Goal: Communication & Community: Answer question/provide support

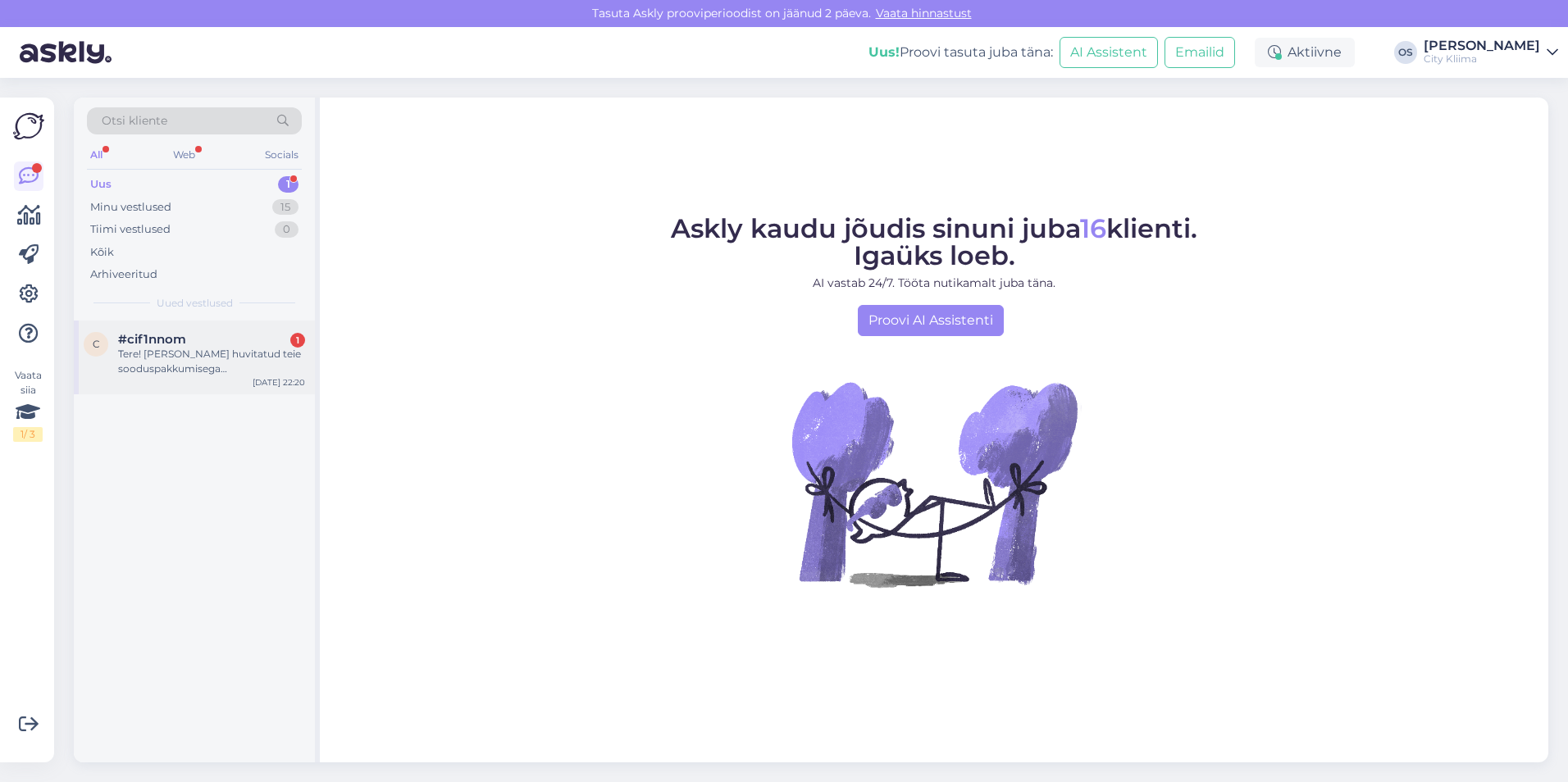
click at [175, 362] on div "Tere! [PERSON_NAME] huvitatud teie sooduspakkumisega õhksoojuspumba soetamisest…" at bounding box center [212, 361] width 187 height 30
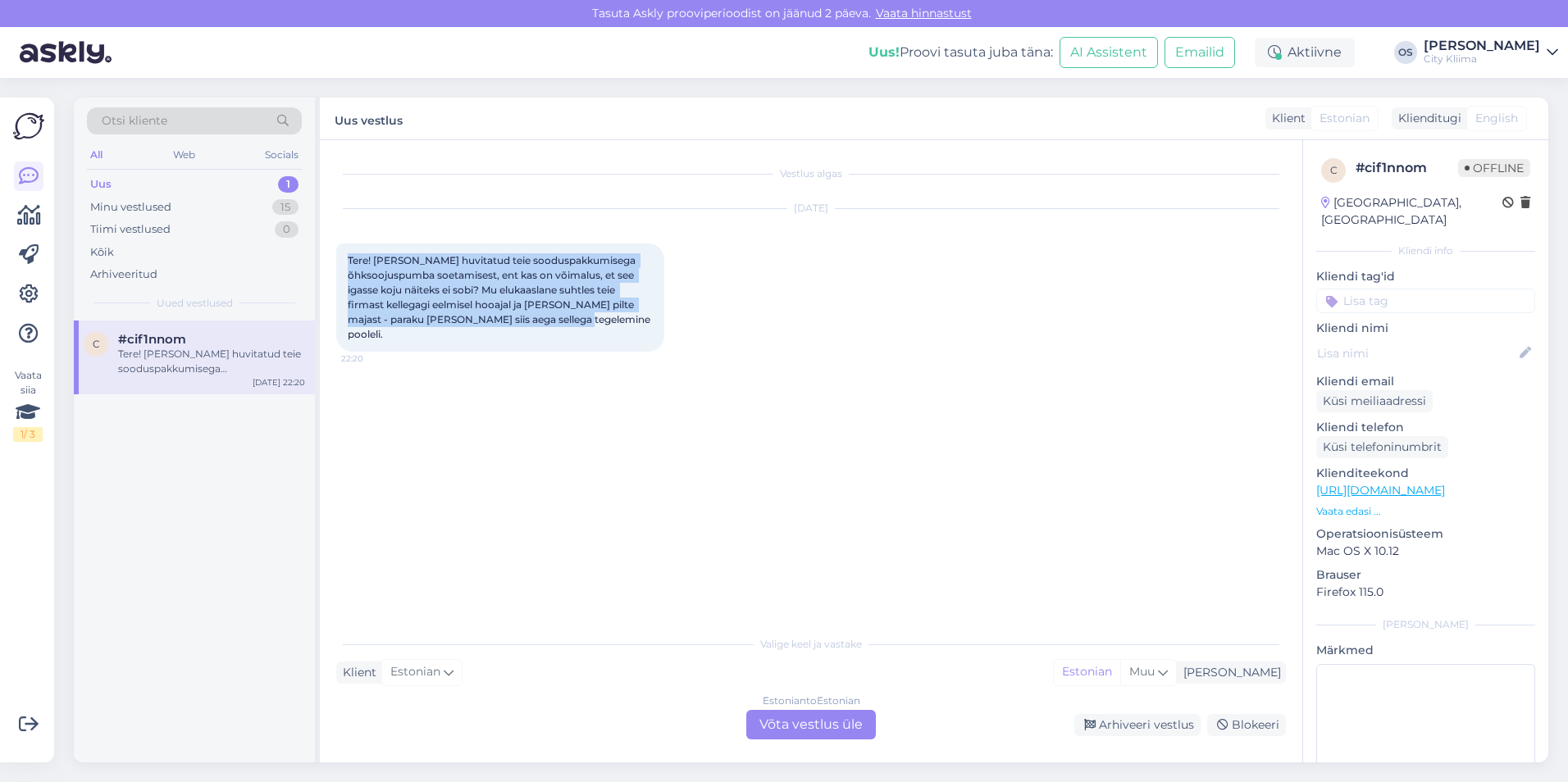
drag, startPoint x: 349, startPoint y: 259, endPoint x: 622, endPoint y: 316, distance: 278.9
click at [622, 316] on div "Tere! [PERSON_NAME] huvitatud teie sooduspakkumisega õhksoojuspumba soetamisest…" at bounding box center [500, 298] width 328 height 108
copy span "Tere! [PERSON_NAME] huvitatud teie sooduspakkumisega õhksoojuspumba soetamisest…"
click at [1049, 450] on div "Vestlus algas [DATE] Tere! [PERSON_NAME] huvitatud teie sooduspakkumisega õhkso…" at bounding box center [818, 384] width 964 height 456
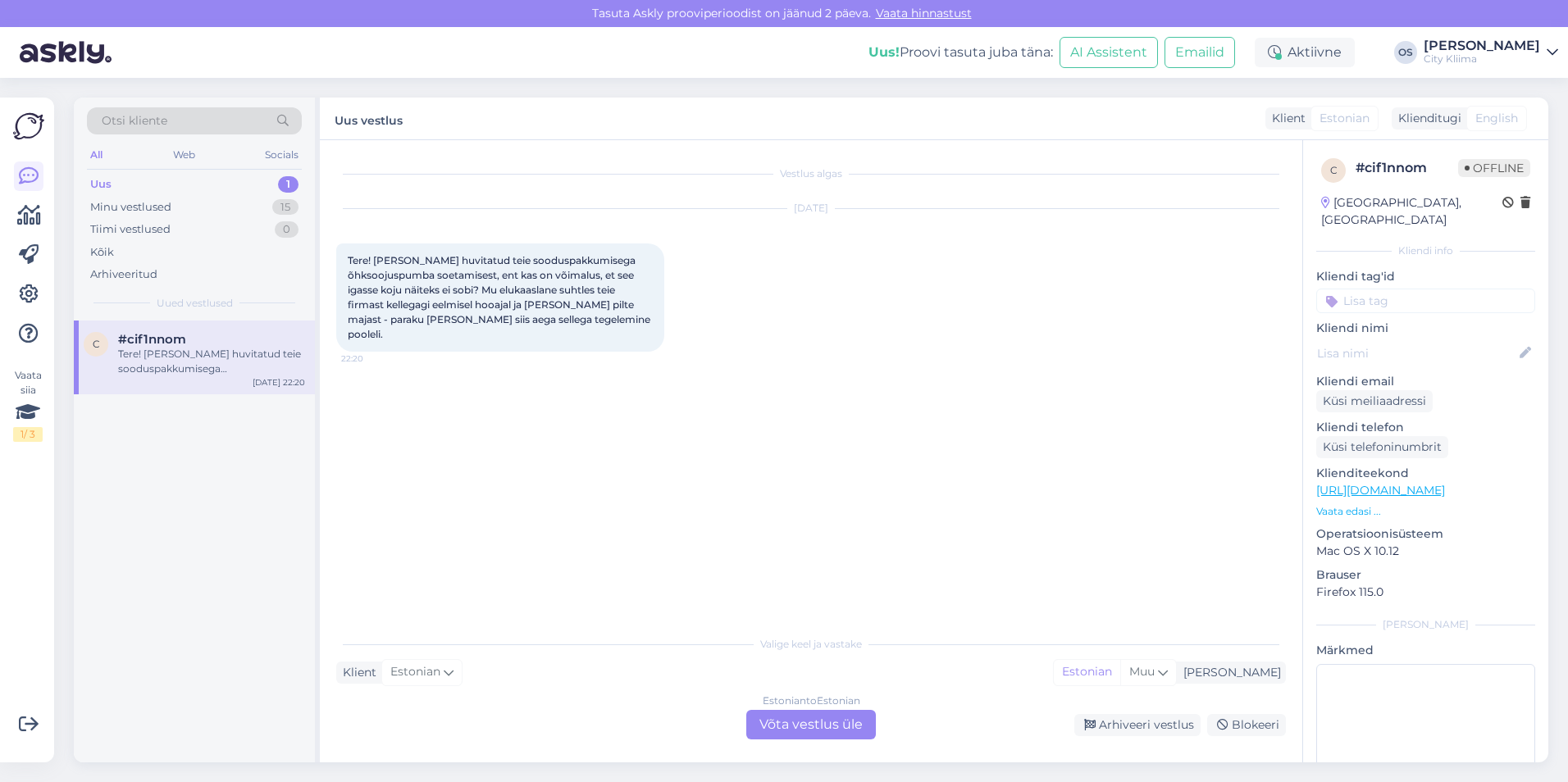
click at [806, 725] on div "Estonian to Estonian Võta vestlus üle" at bounding box center [811, 725] width 130 height 30
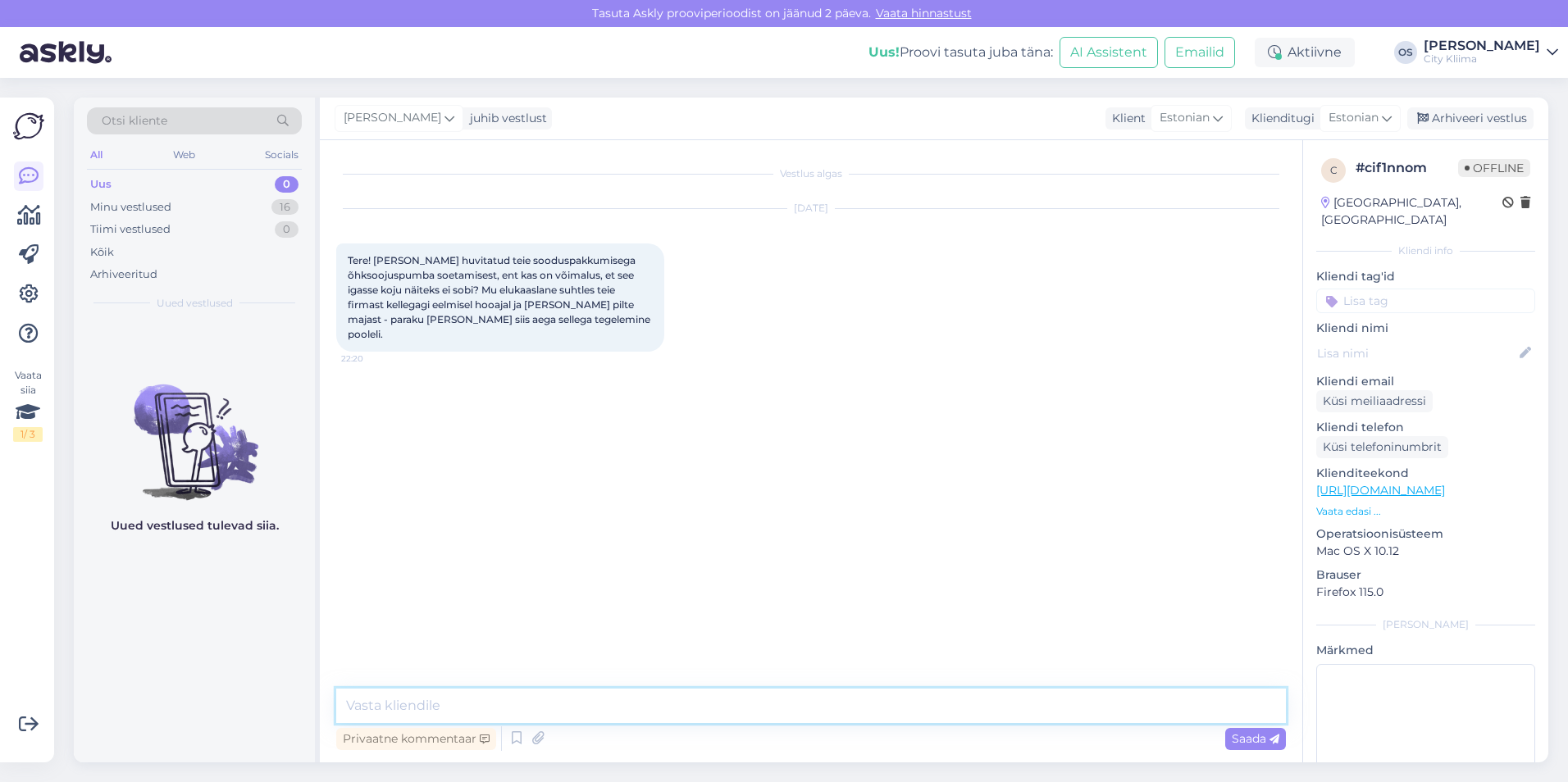
click at [826, 709] on textarea at bounding box center [811, 706] width 950 height 34
paste textarea "Tere! Aitäh huvi tundmast meie õhksoojuspumba sooduspakkumise vastu. Õigus on –…"
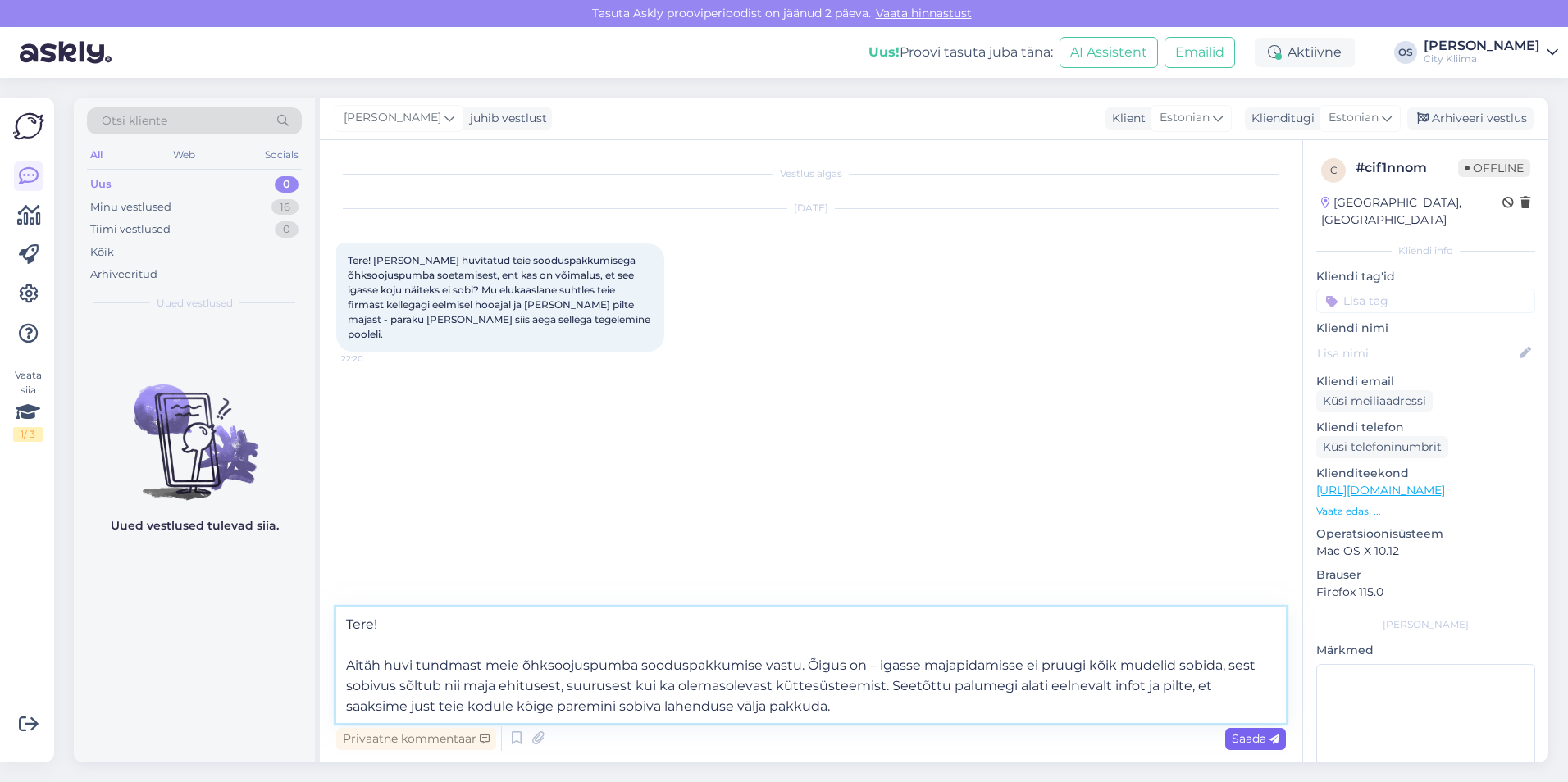
type textarea "Tere! Aitäh huvi tundmast meie õhksoojuspumba sooduspakkumise vastu. Õigus on –…"
click at [1259, 745] on span "Saada" at bounding box center [1256, 739] width 48 height 15
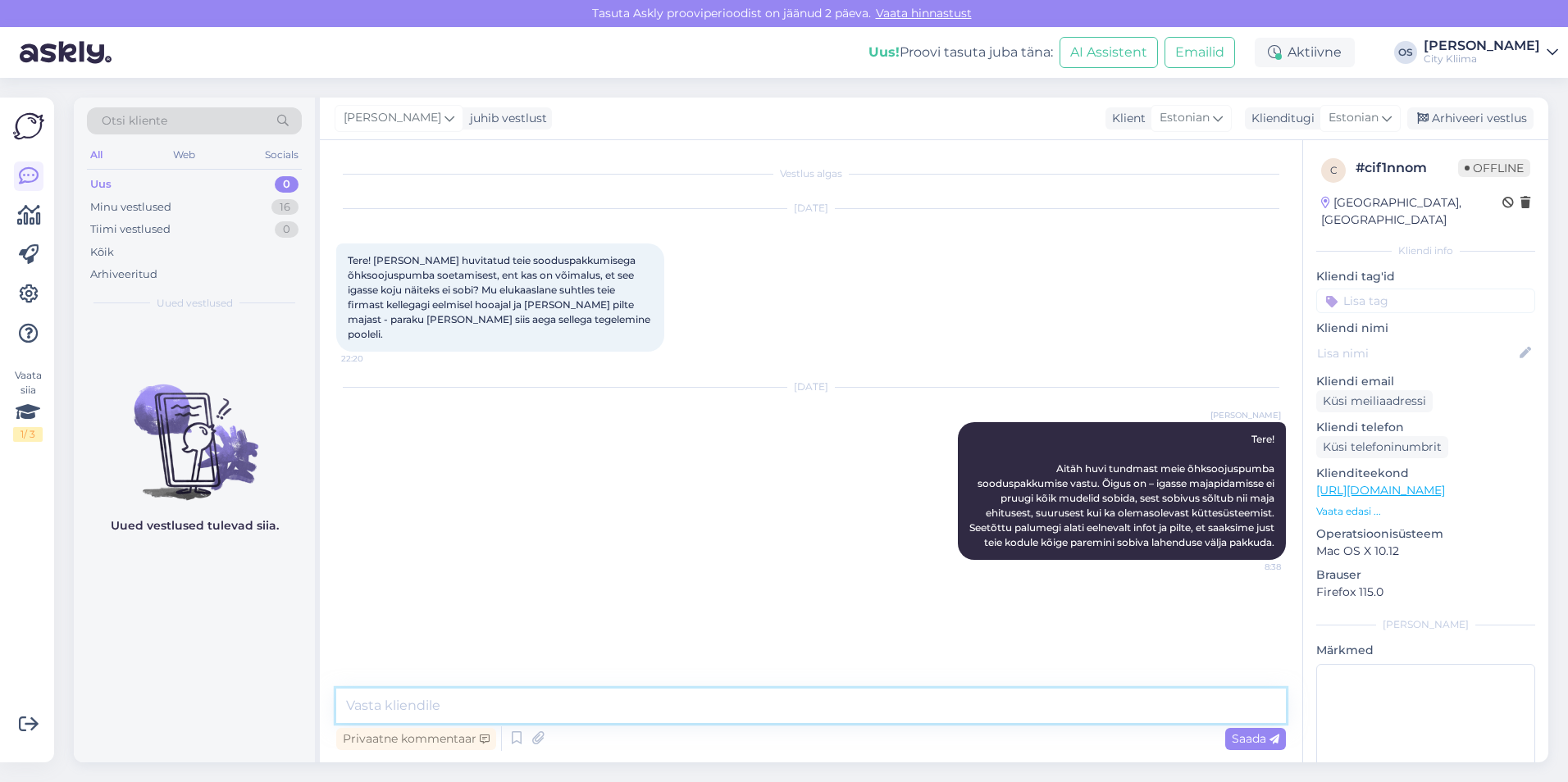
click at [860, 703] on textarea at bounding box center [811, 706] width 950 height 34
paste textarea "Lihtsaim viis alustada on täita meie"
click at [772, 714] on textarea "Lihtsaim viis alustada on täita meie päringuvorm -" at bounding box center [811, 706] width 950 height 34
paste textarea "sinna saab lisada ka fotod majast ning märkida olulised andmed. Nii jõuab info …"
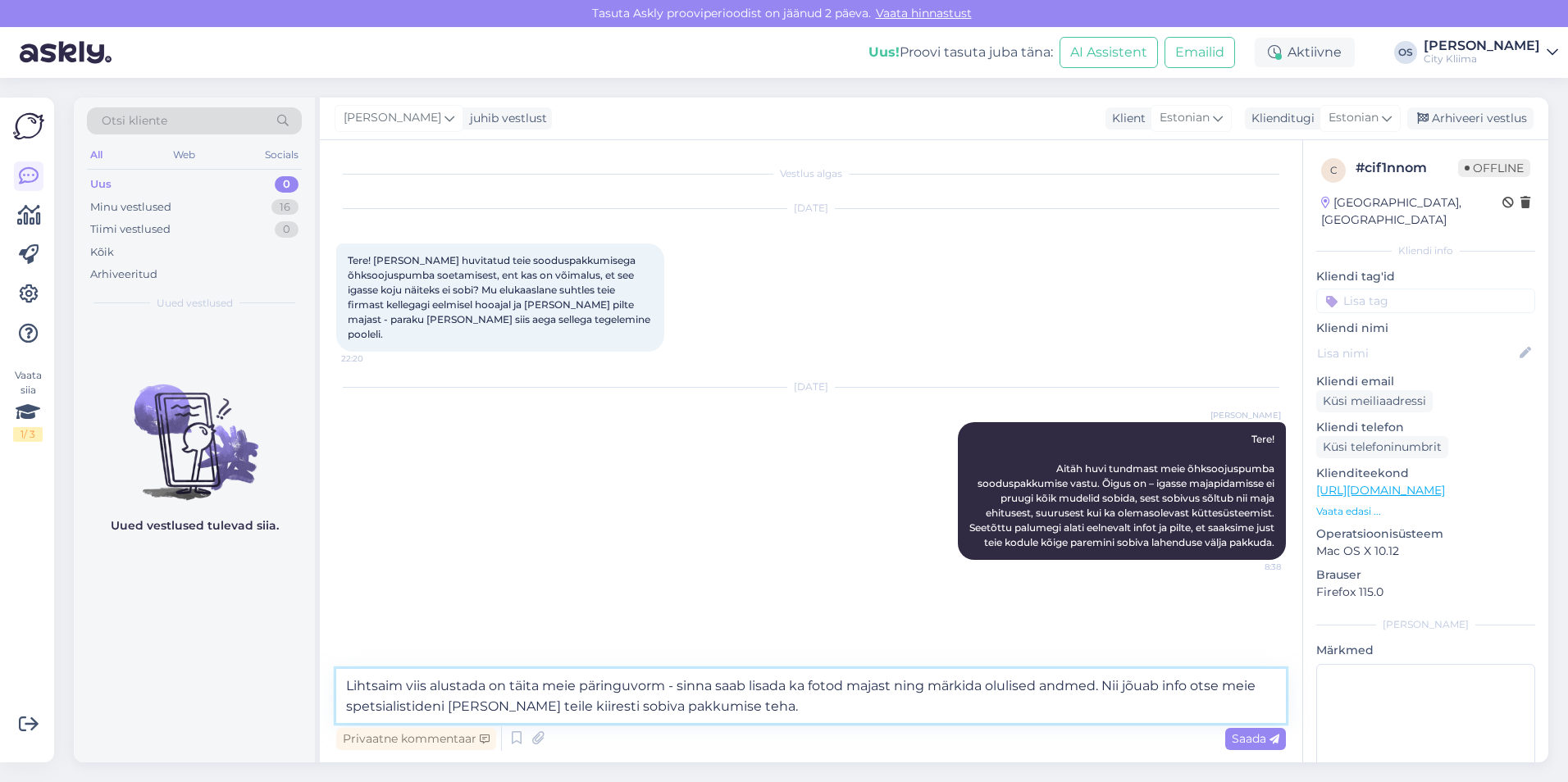
paste textarea "[URL][DOMAIN_NAME]"
type textarea "Lihtsaim viis alustada on täita meie päringuvorm - sinna saab lisada ka fotod m…"
click at [1261, 739] on span "Saada" at bounding box center [1256, 739] width 48 height 15
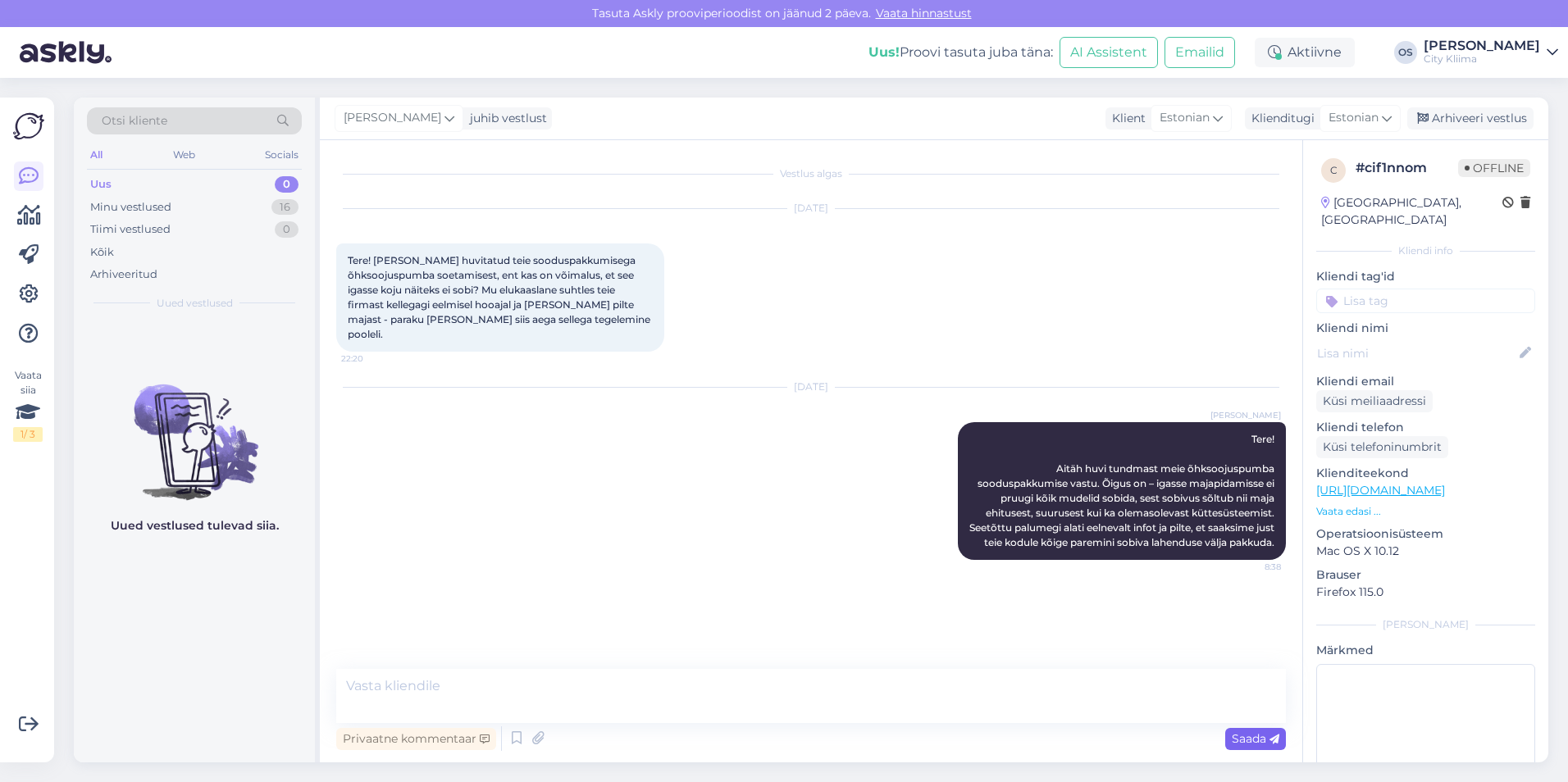
scroll to position [34, 0]
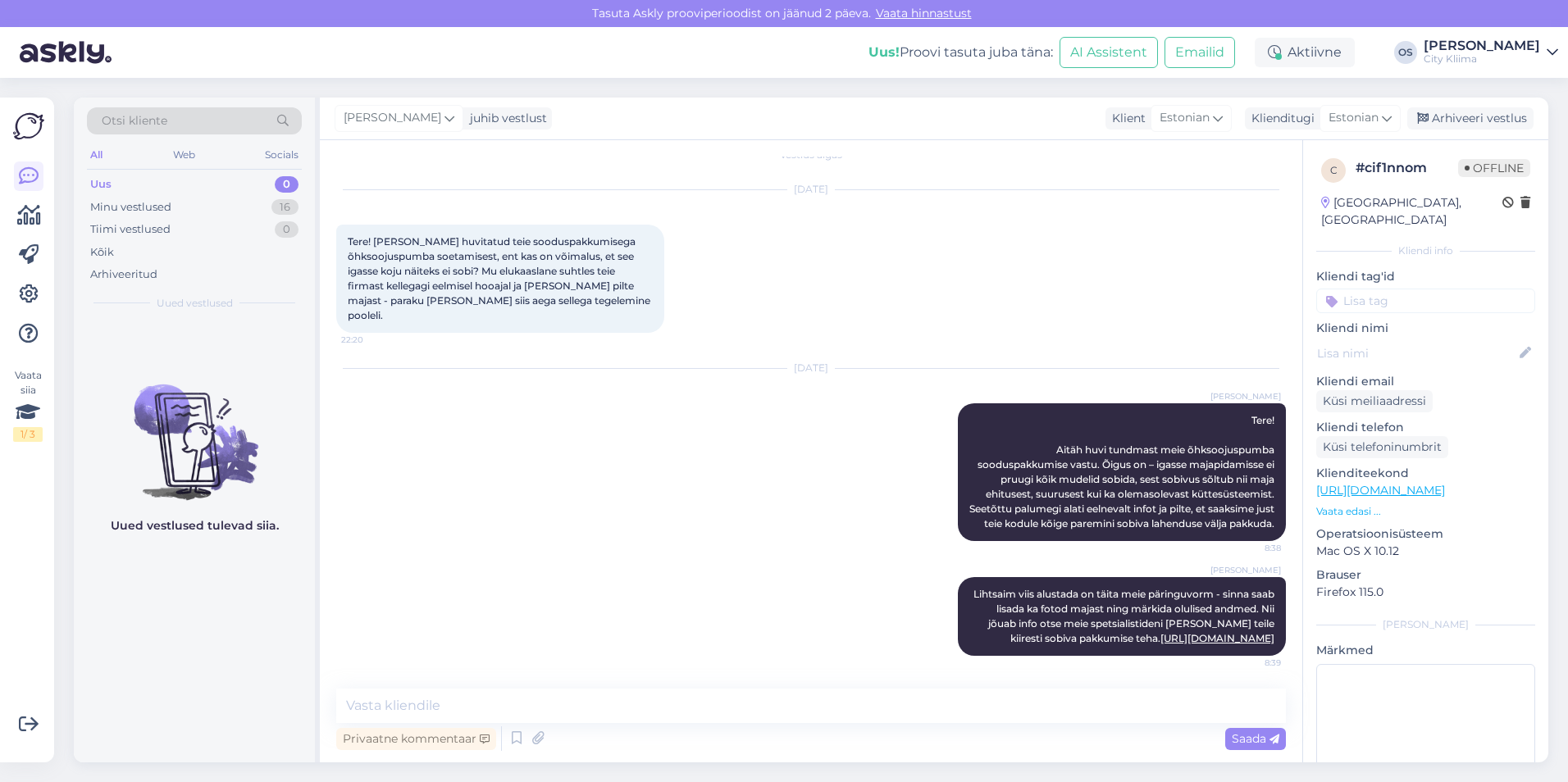
click at [709, 372] on div "[DATE] Olari Soomets Tere! Aitäh huvi tundmast meie õhksoojuspumba sooduspakkum…" at bounding box center [811, 455] width 950 height 208
click at [829, 748] on div "Privaatne kommentaar Saada" at bounding box center [811, 739] width 950 height 31
click at [793, 705] on textarea at bounding box center [811, 706] width 950 height 34
click at [735, 630] on div "Olari Soomets Lihtsaim viis alustada on täita meie päringuvorm - sinna saab lis…" at bounding box center [811, 616] width 950 height 115
click at [152, 203] on div "Minu vestlused" at bounding box center [130, 207] width 81 height 16
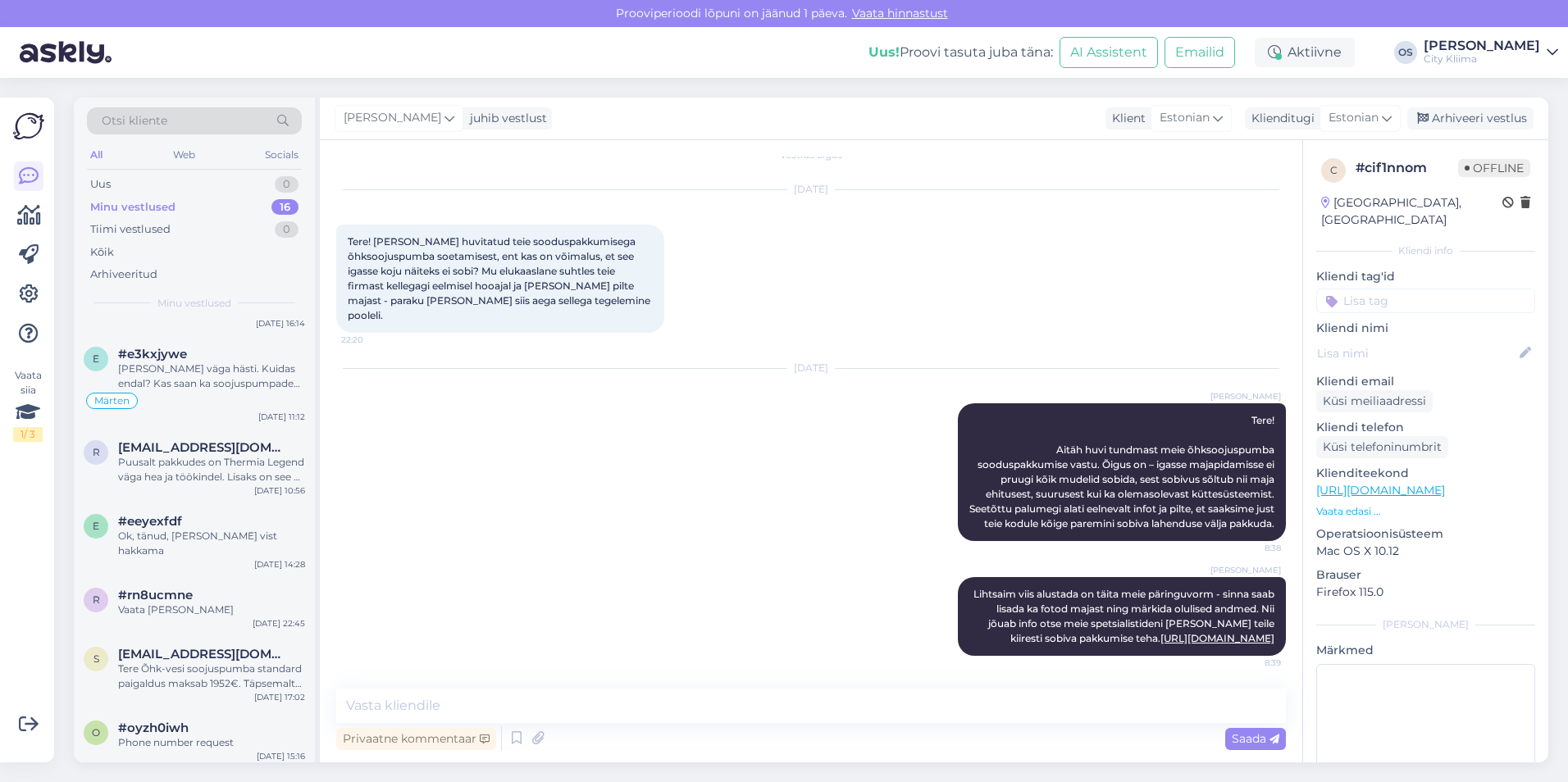
scroll to position [669, 0]
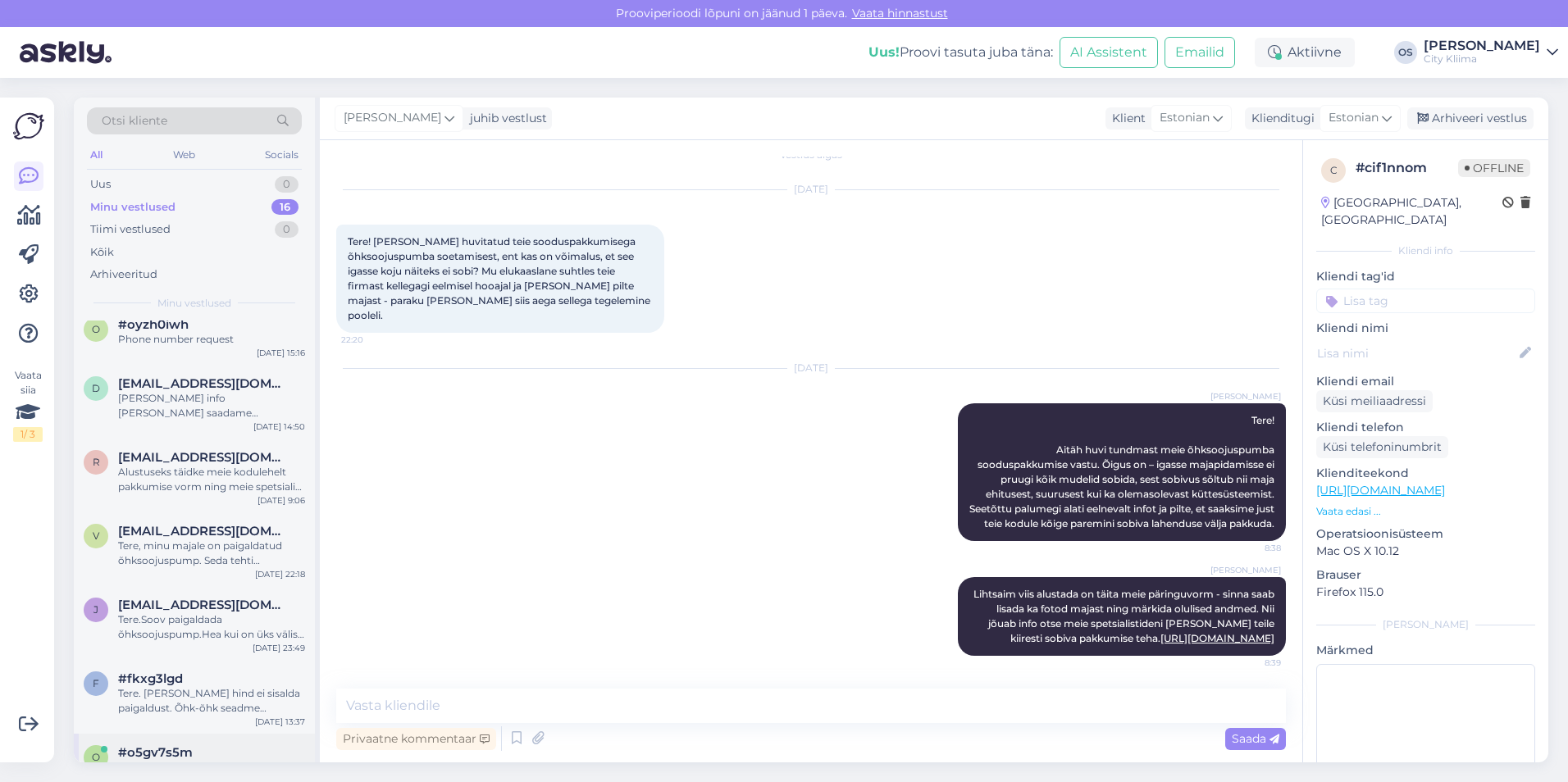
click at [200, 734] on div "o #o5gv7s5m Email request [DATE] 9:14" at bounding box center [194, 763] width 241 height 59
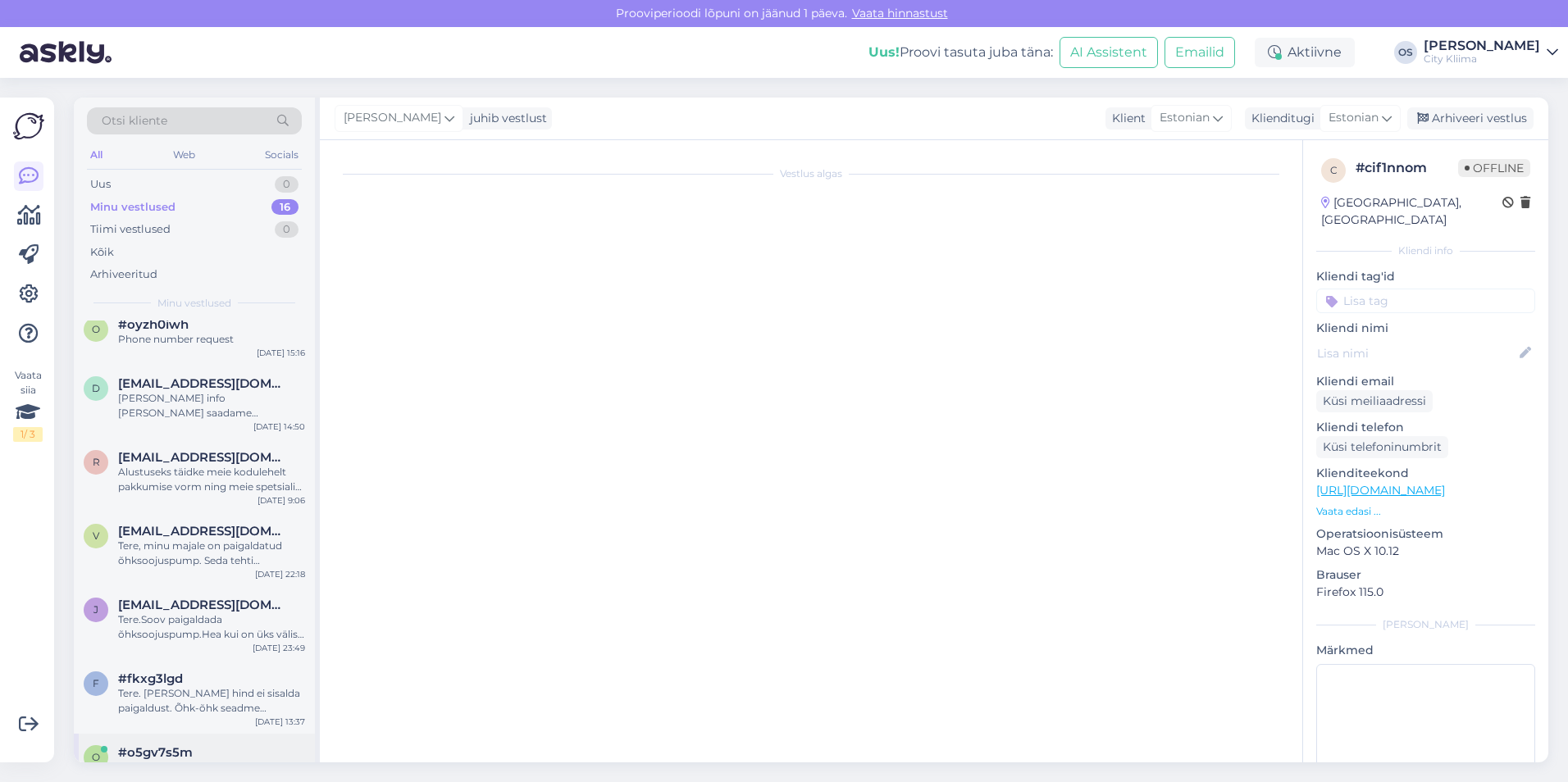
scroll to position [0, 0]
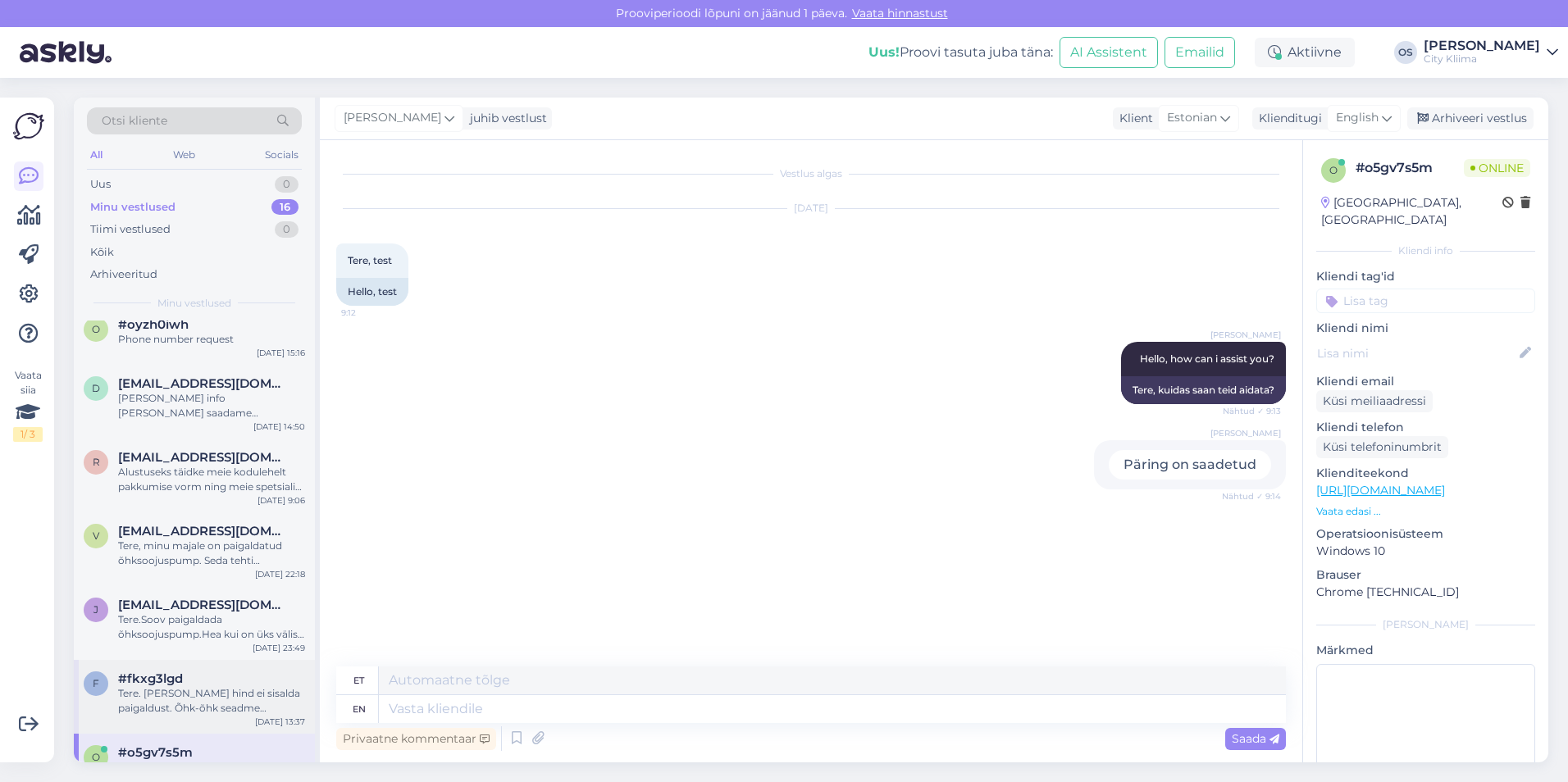
click at [191, 671] on div "#fkxg3lgd" at bounding box center [212, 679] width 187 height 15
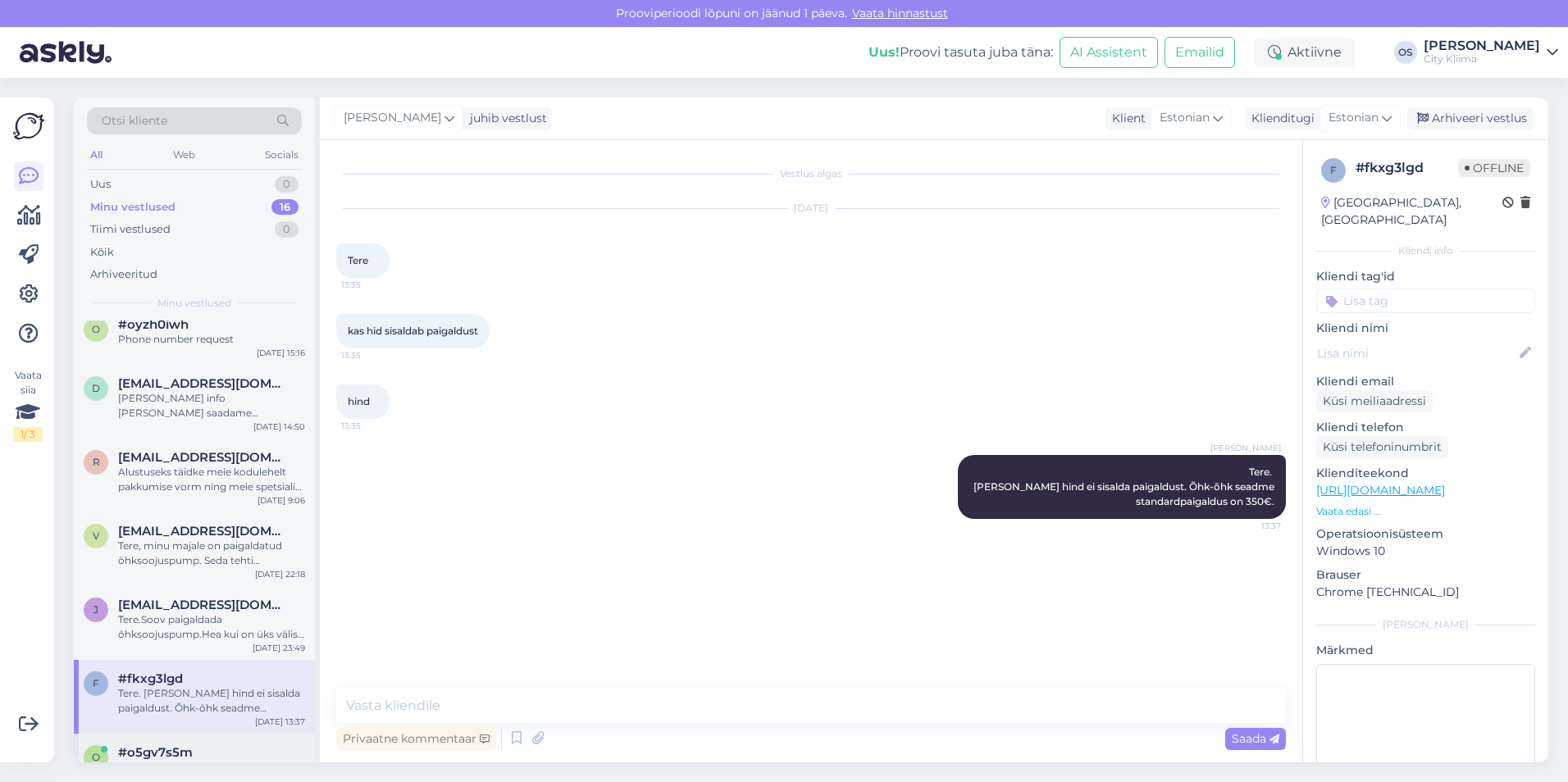
click at [185, 760] on div "Email request" at bounding box center [212, 767] width 187 height 15
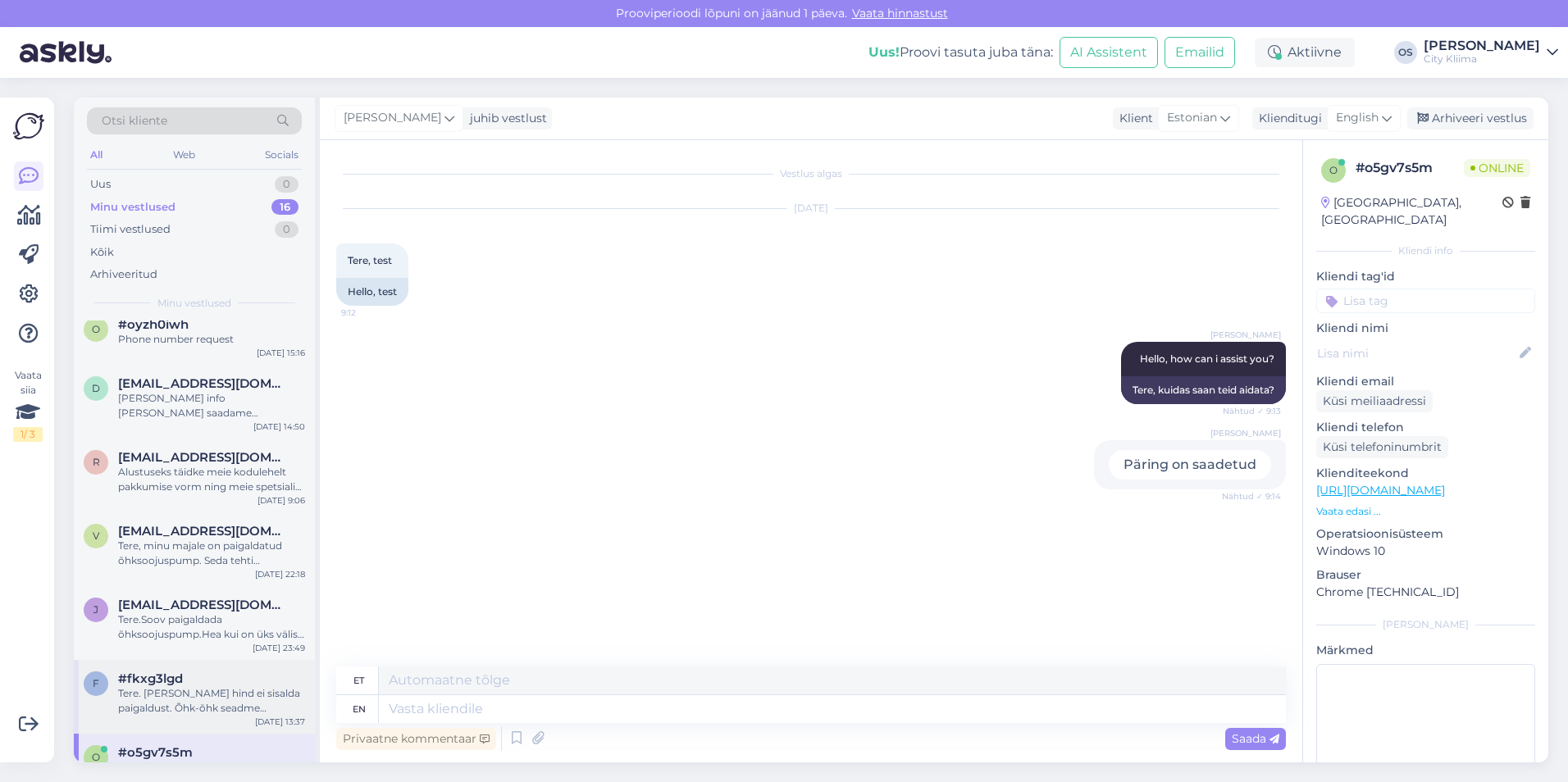
click at [176, 671] on span "#fkxg3lgd" at bounding box center [150, 679] width 65 height 15
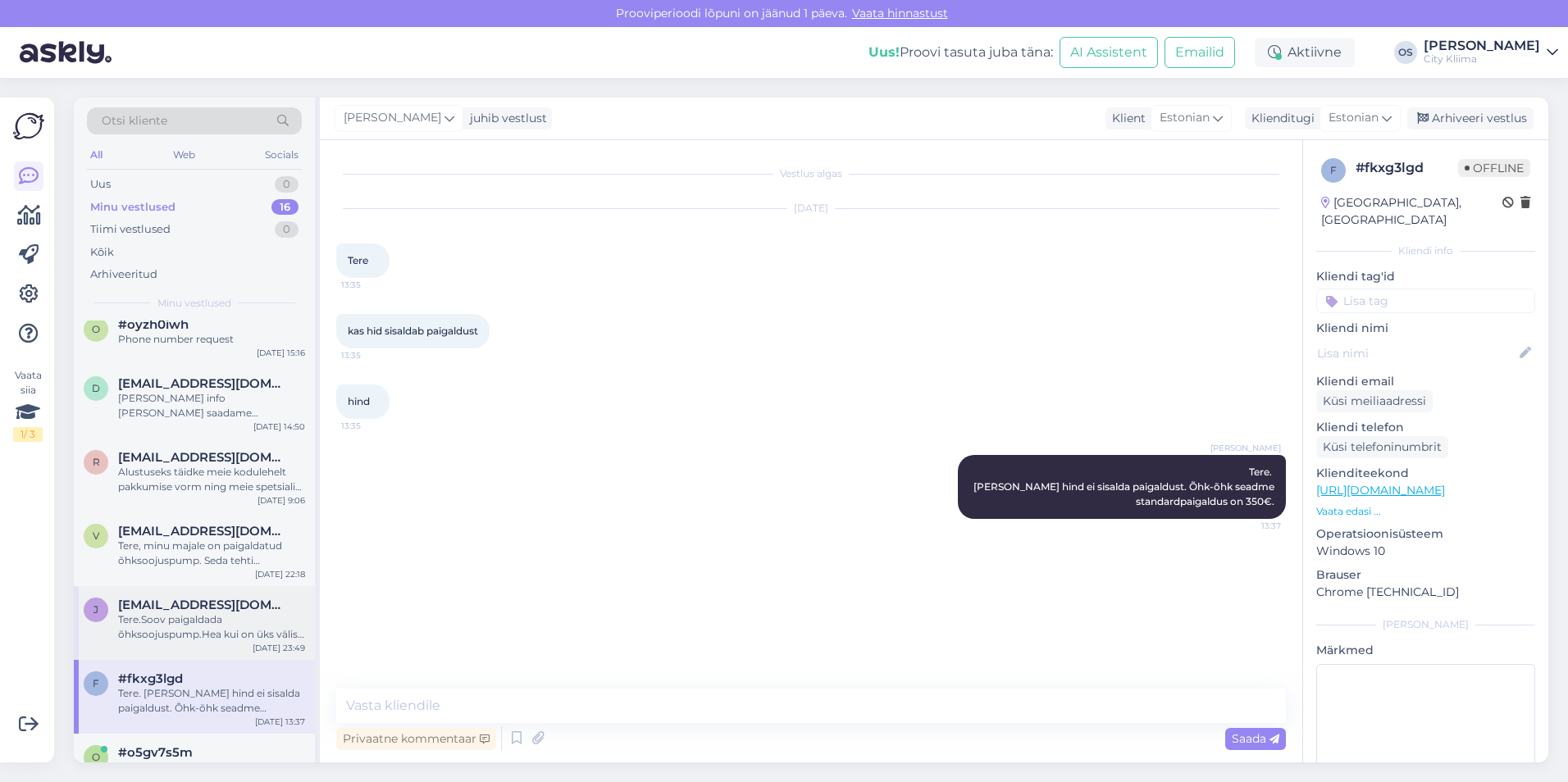
click at [184, 612] on div "Tere.Soov paigaldada õhksoojuspump.Hea kui on üks välis [PERSON_NAME] kaks [PER…" at bounding box center [212, 627] width 187 height 30
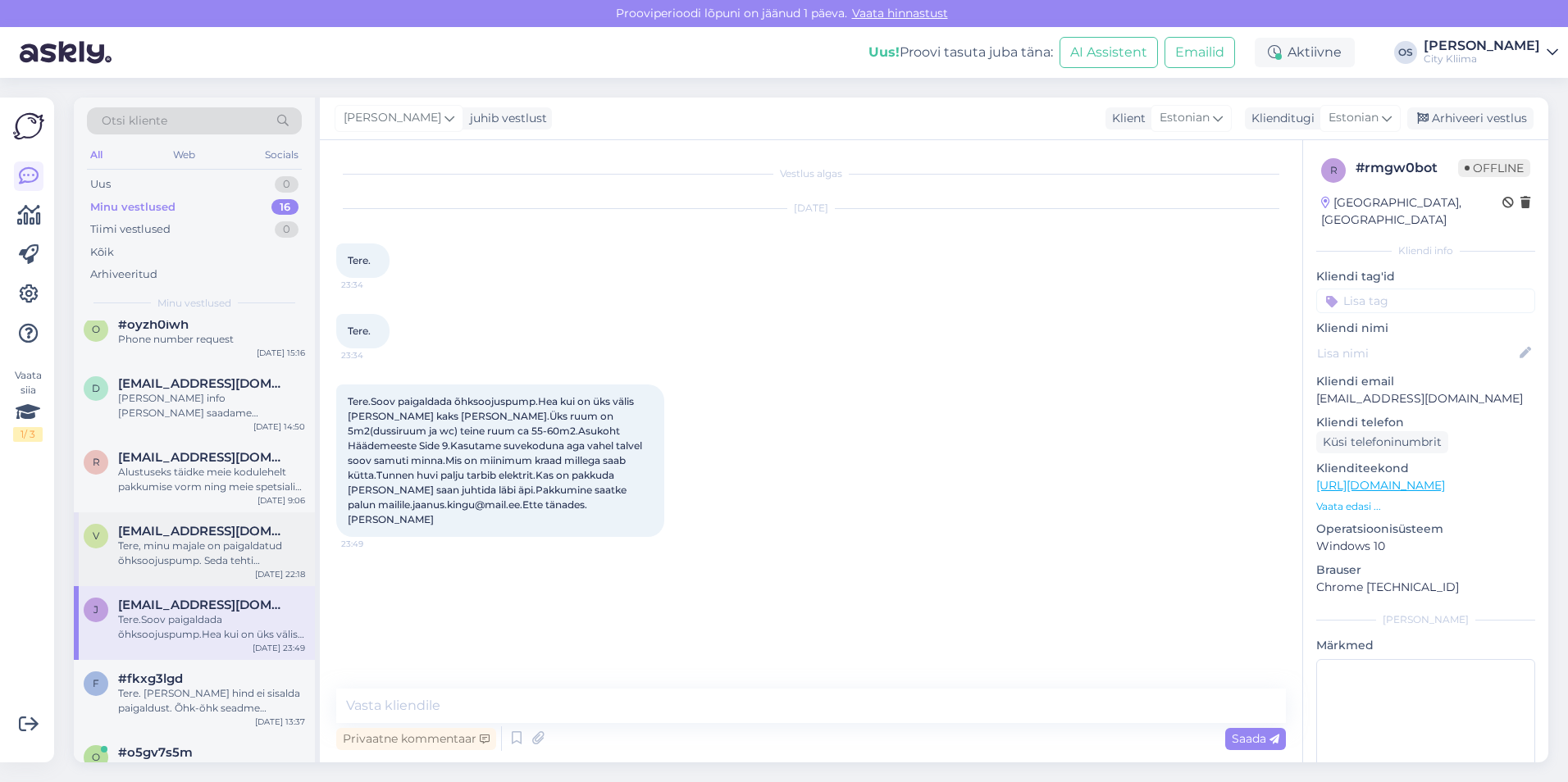
click at [188, 539] on div "Tere, minu majale on paigaldatud õhksoojuspump. Seda tehti ebaseaduslikult. Ost…" at bounding box center [212, 553] width 187 height 30
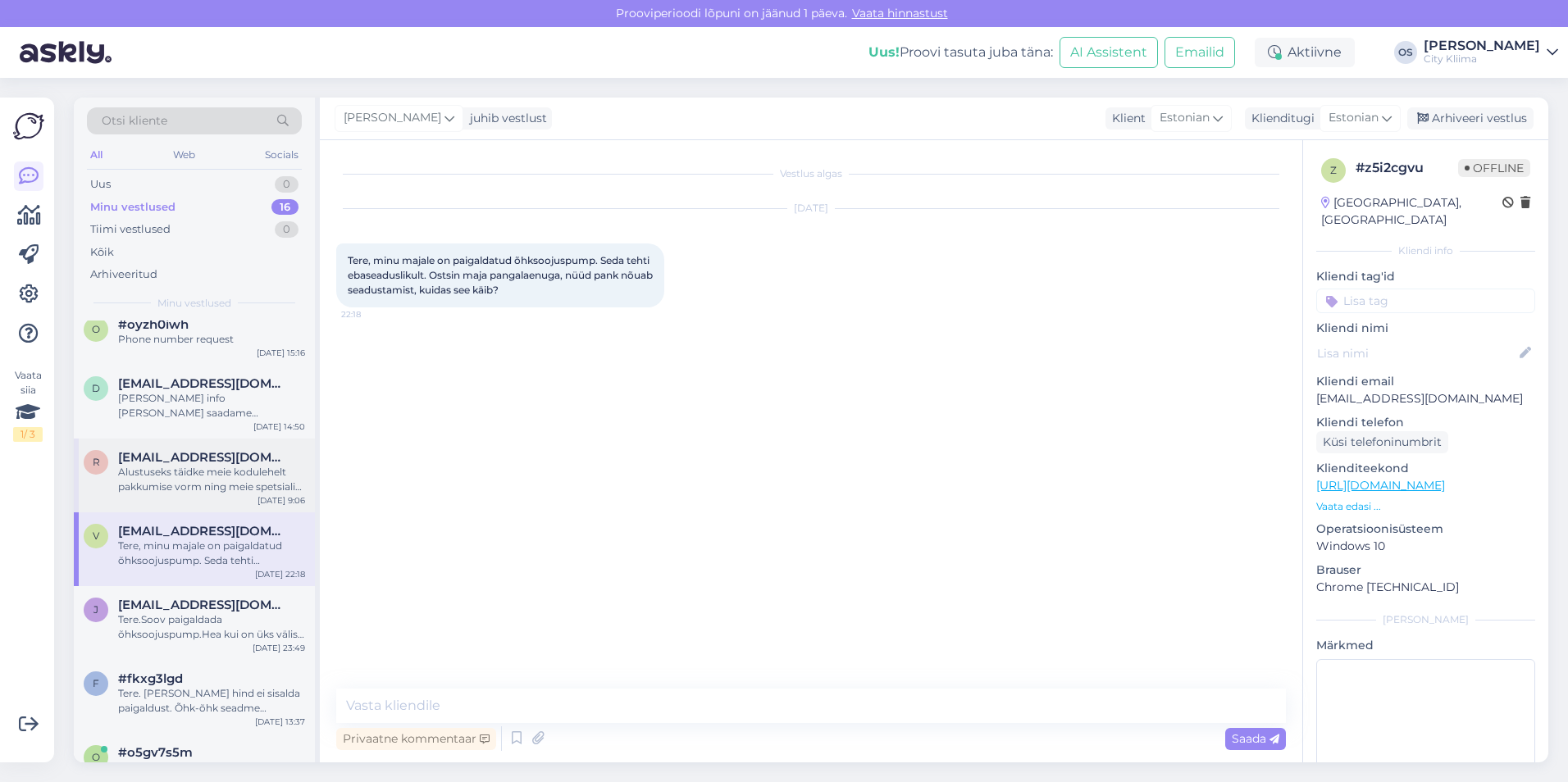
click at [200, 465] on div "Alustuseks täidke meie kodulehelt pakkumise vorm ning meie spetsialist vaatab s…" at bounding box center [212, 480] width 187 height 30
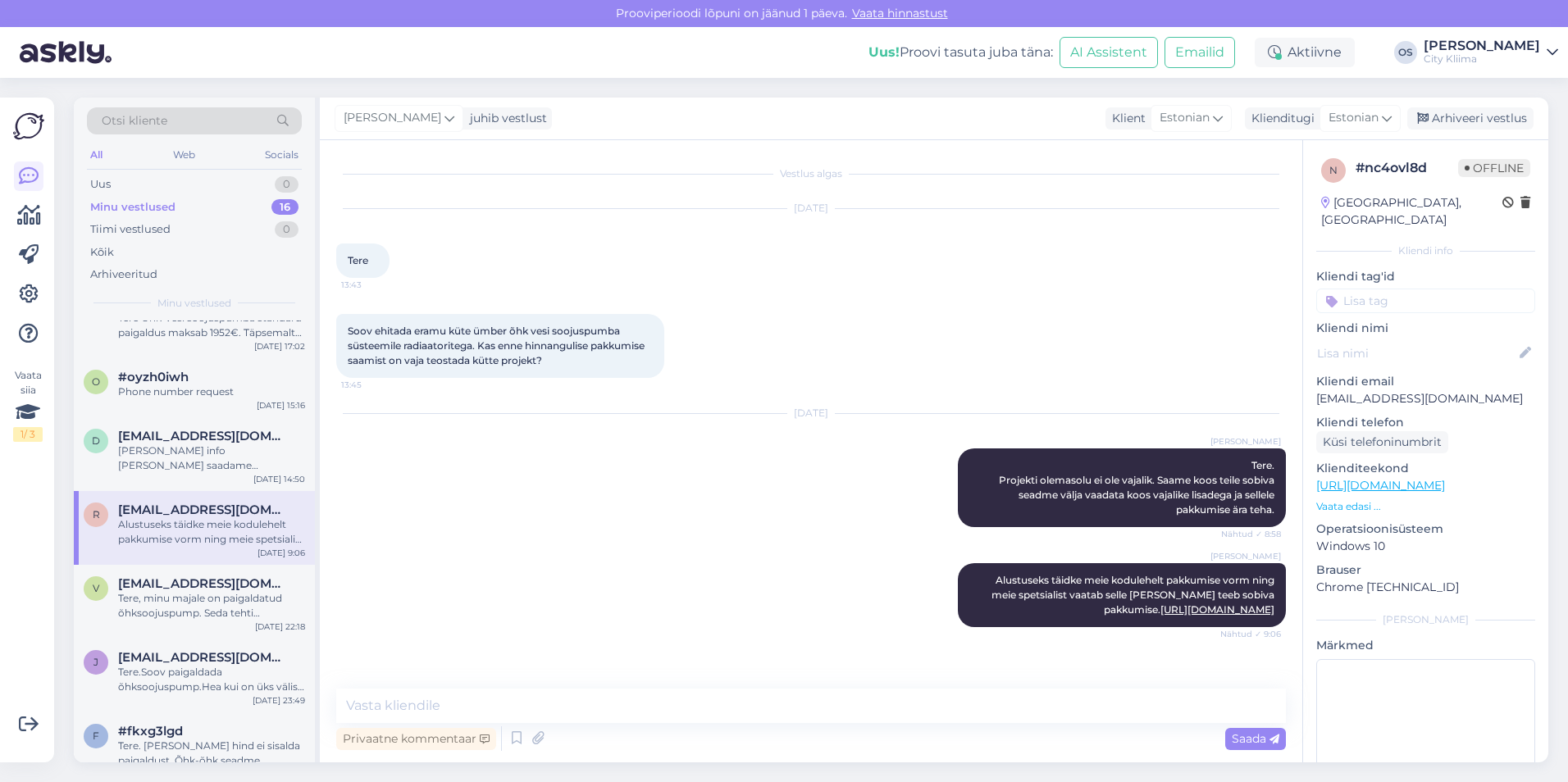
scroll to position [587, 0]
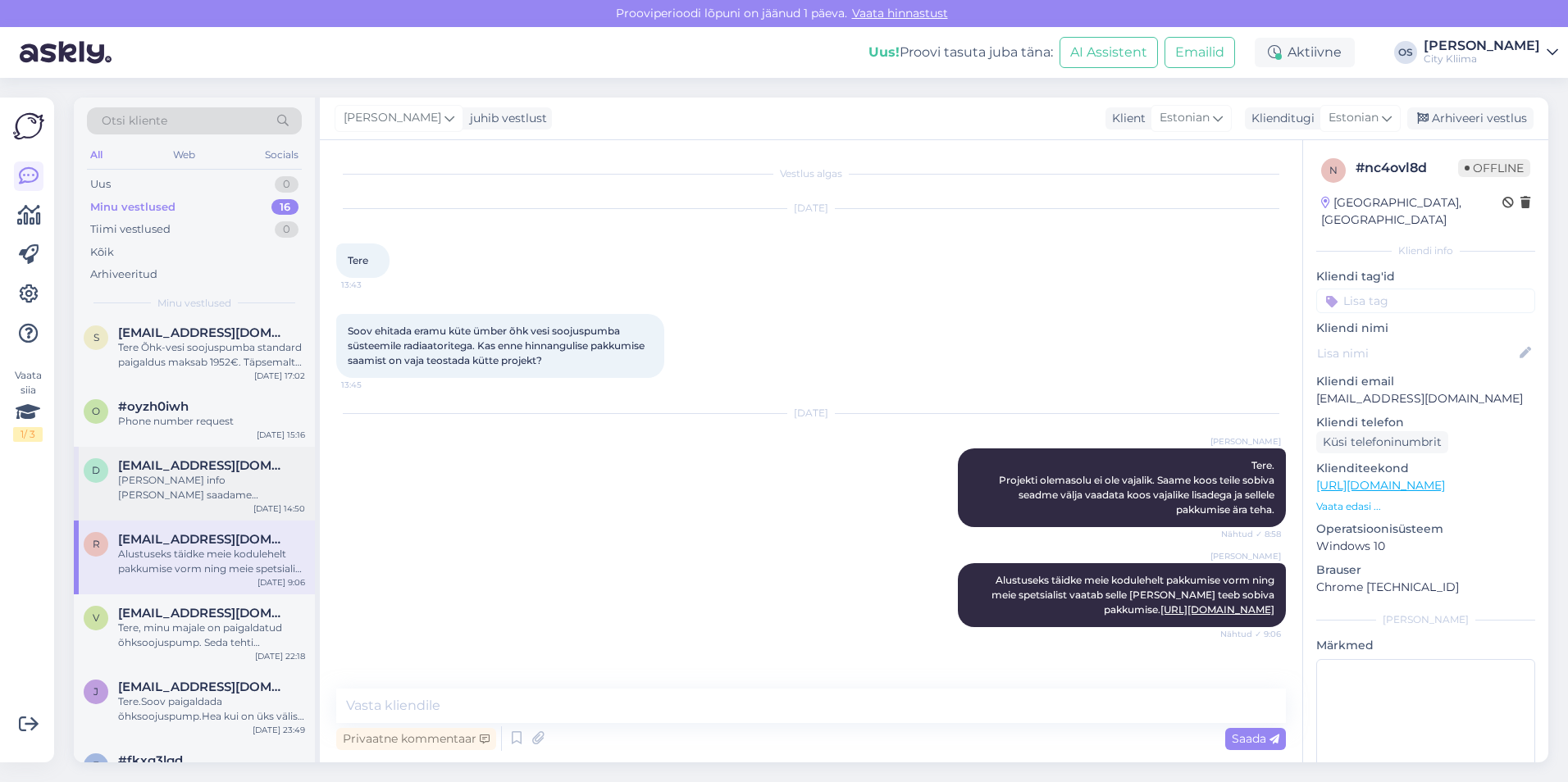
click at [197, 473] on div "[PERSON_NAME] info [PERSON_NAME] saadame pakkumise e-mailile." at bounding box center [212, 488] width 187 height 30
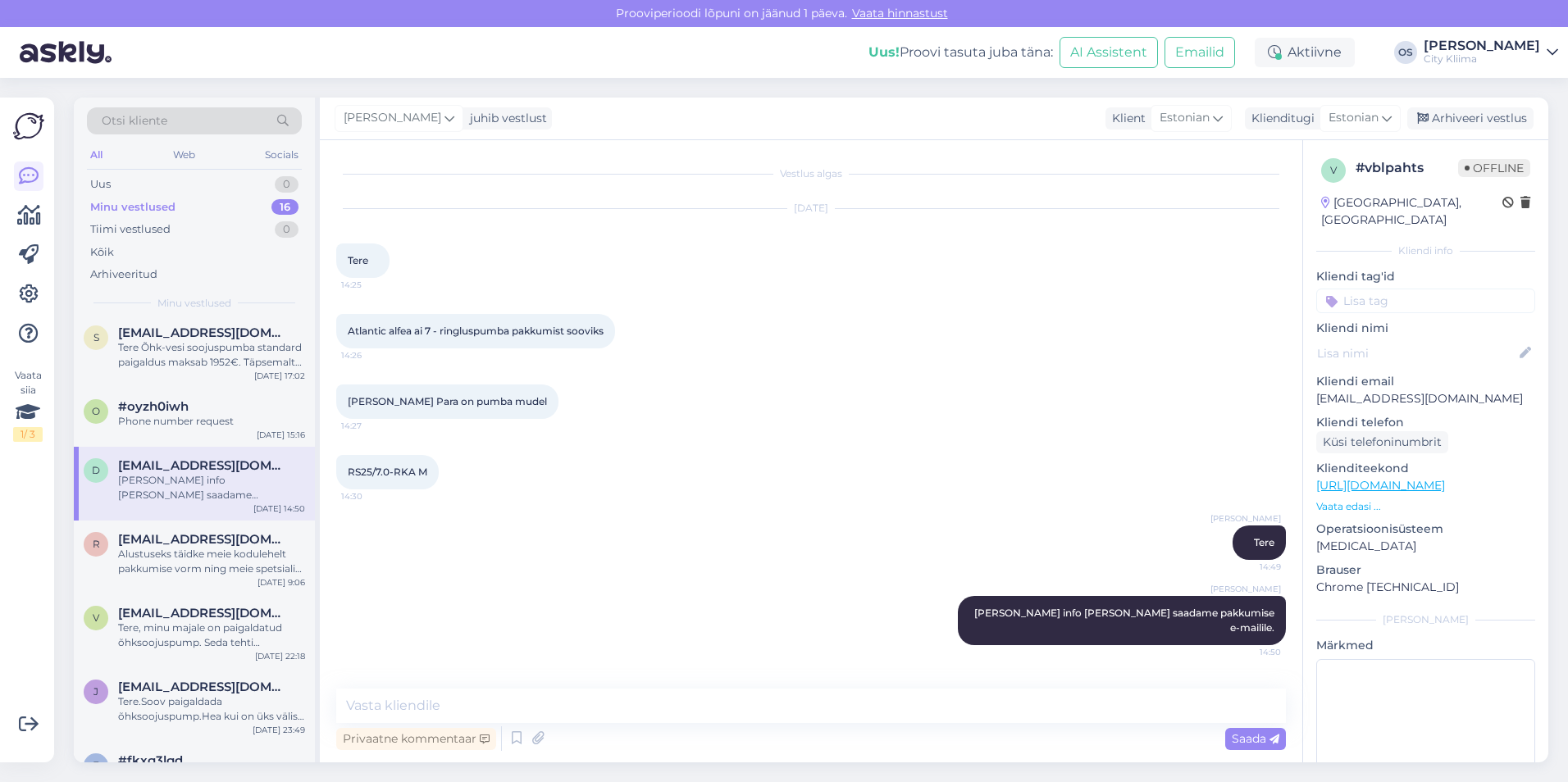
scroll to position [505, 0]
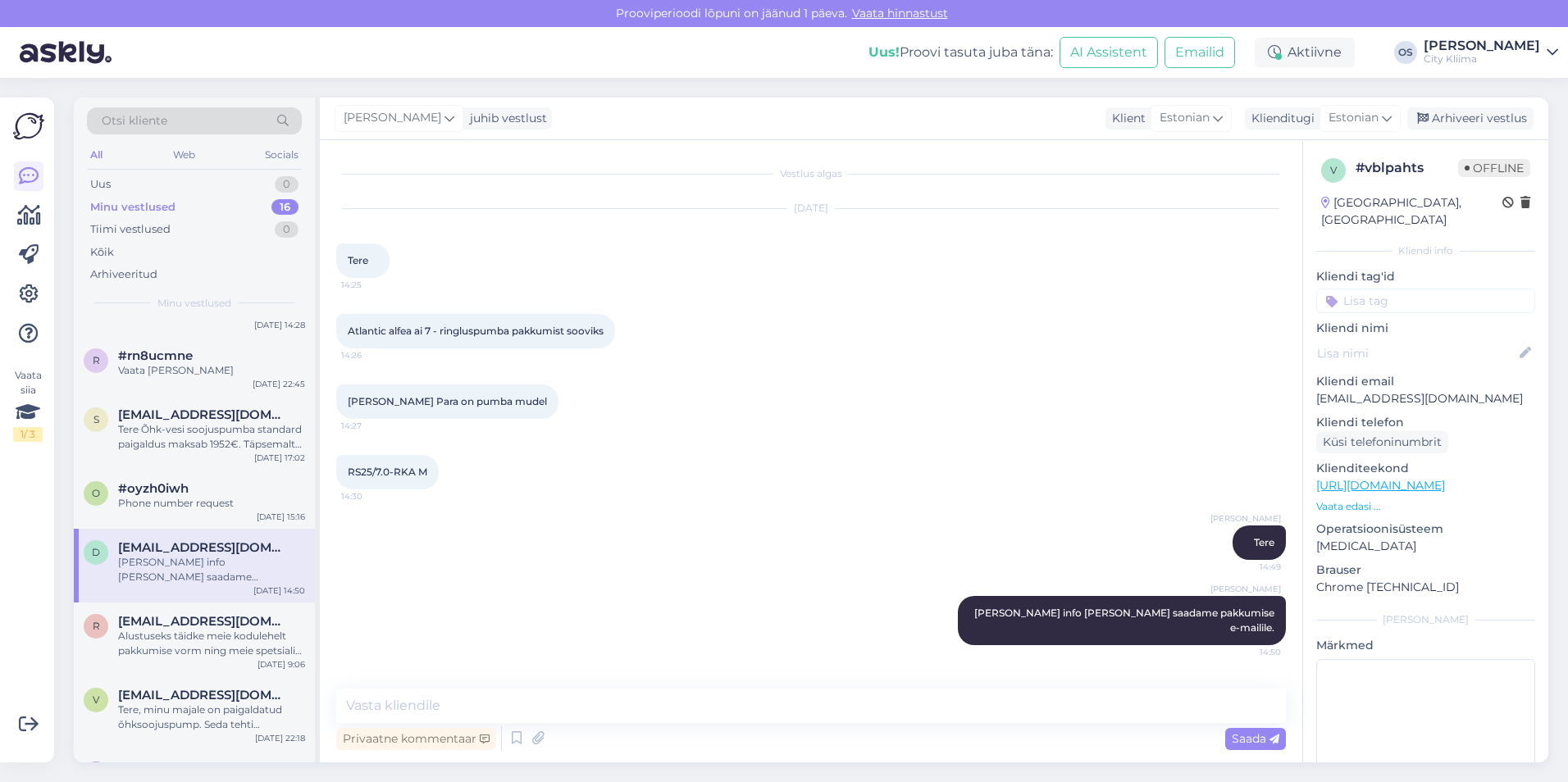
click at [197, 481] on div "#oyzh0iwh" at bounding box center [212, 489] width 187 height 15
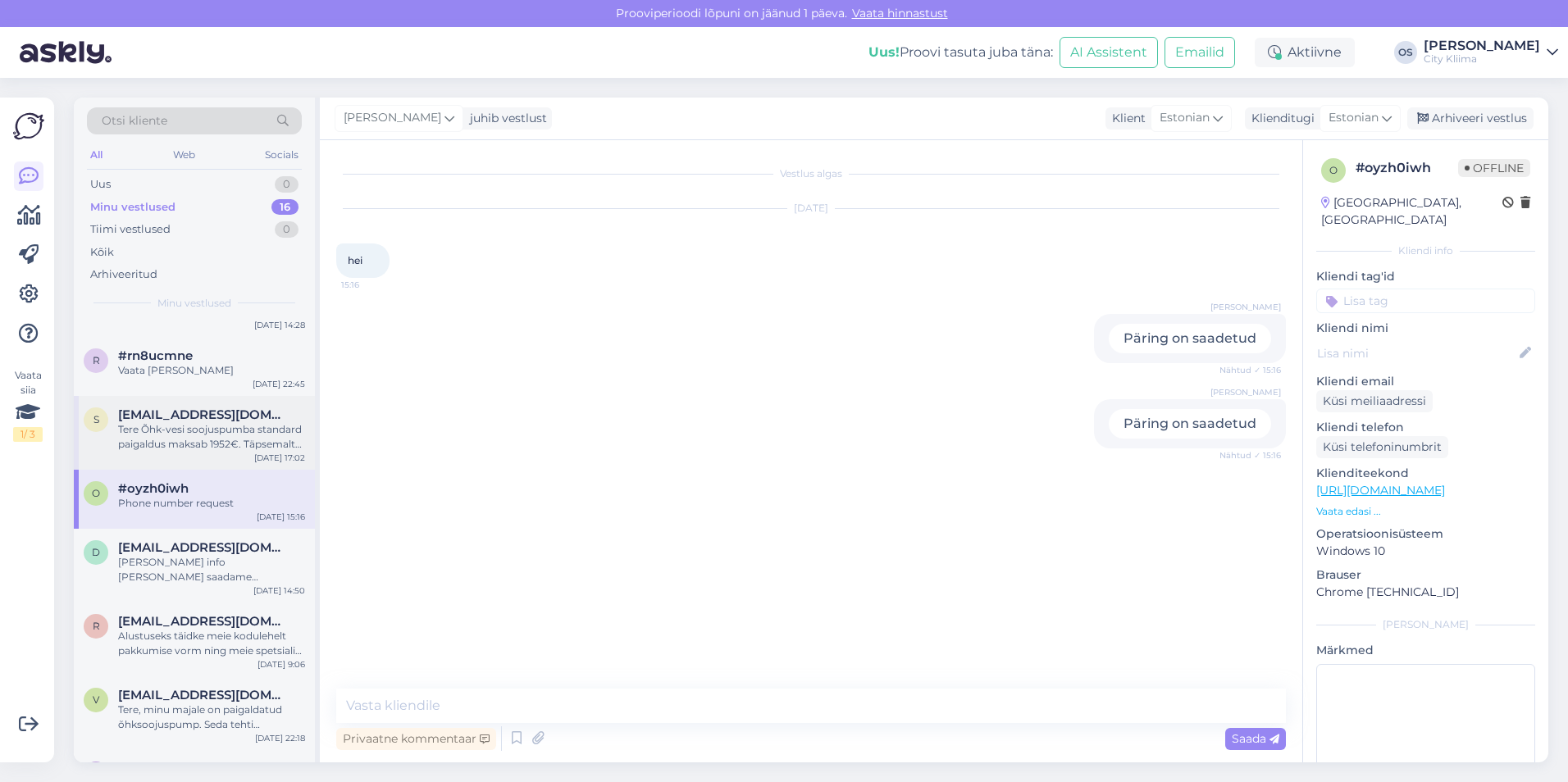
click at [198, 422] on div "Tere Õhk-vesi soojuspumba standard paigaldus maksab 1952€. Täpsemalt saab infot…" at bounding box center [212, 437] width 187 height 30
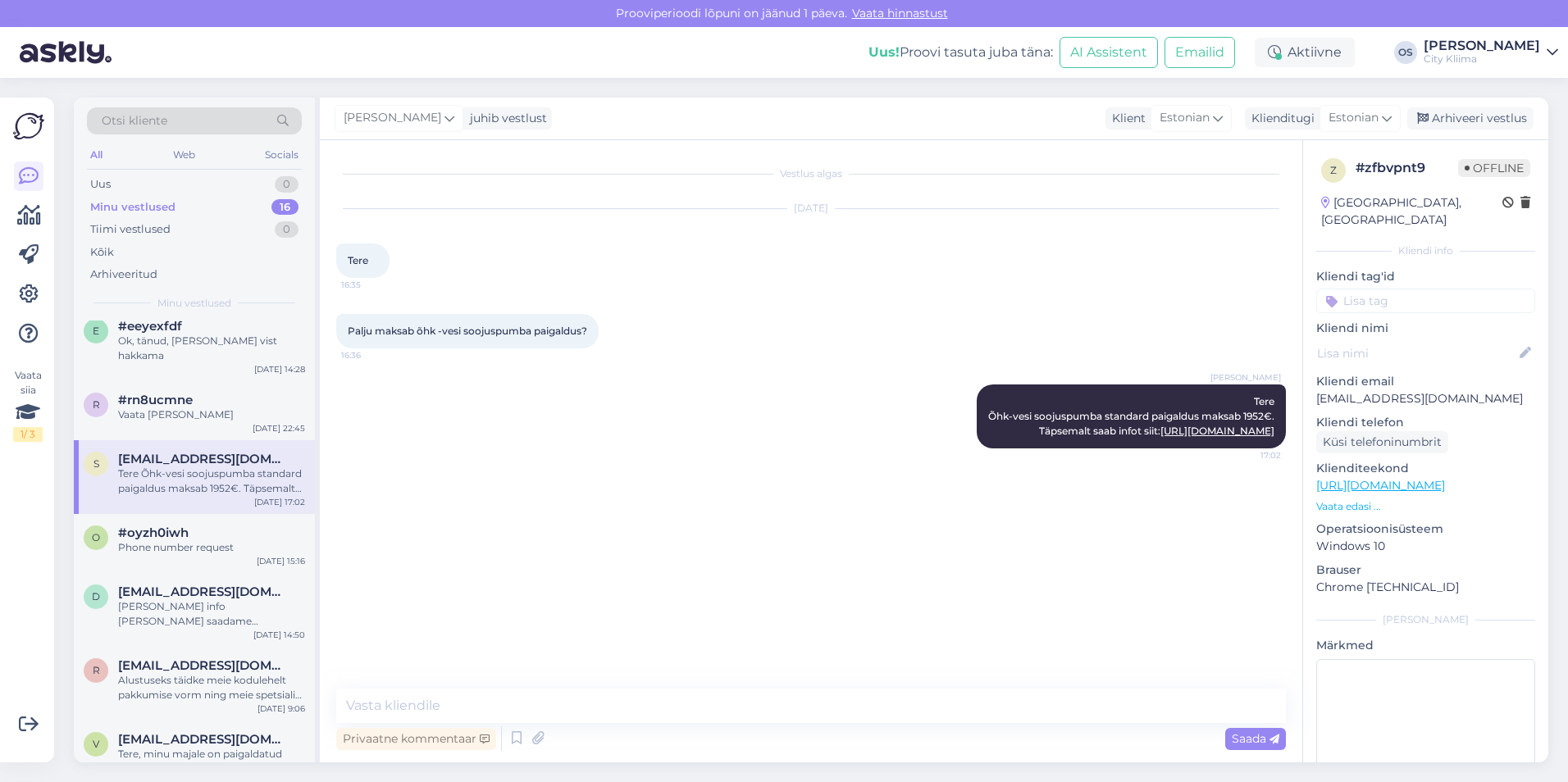
scroll to position [423, 0]
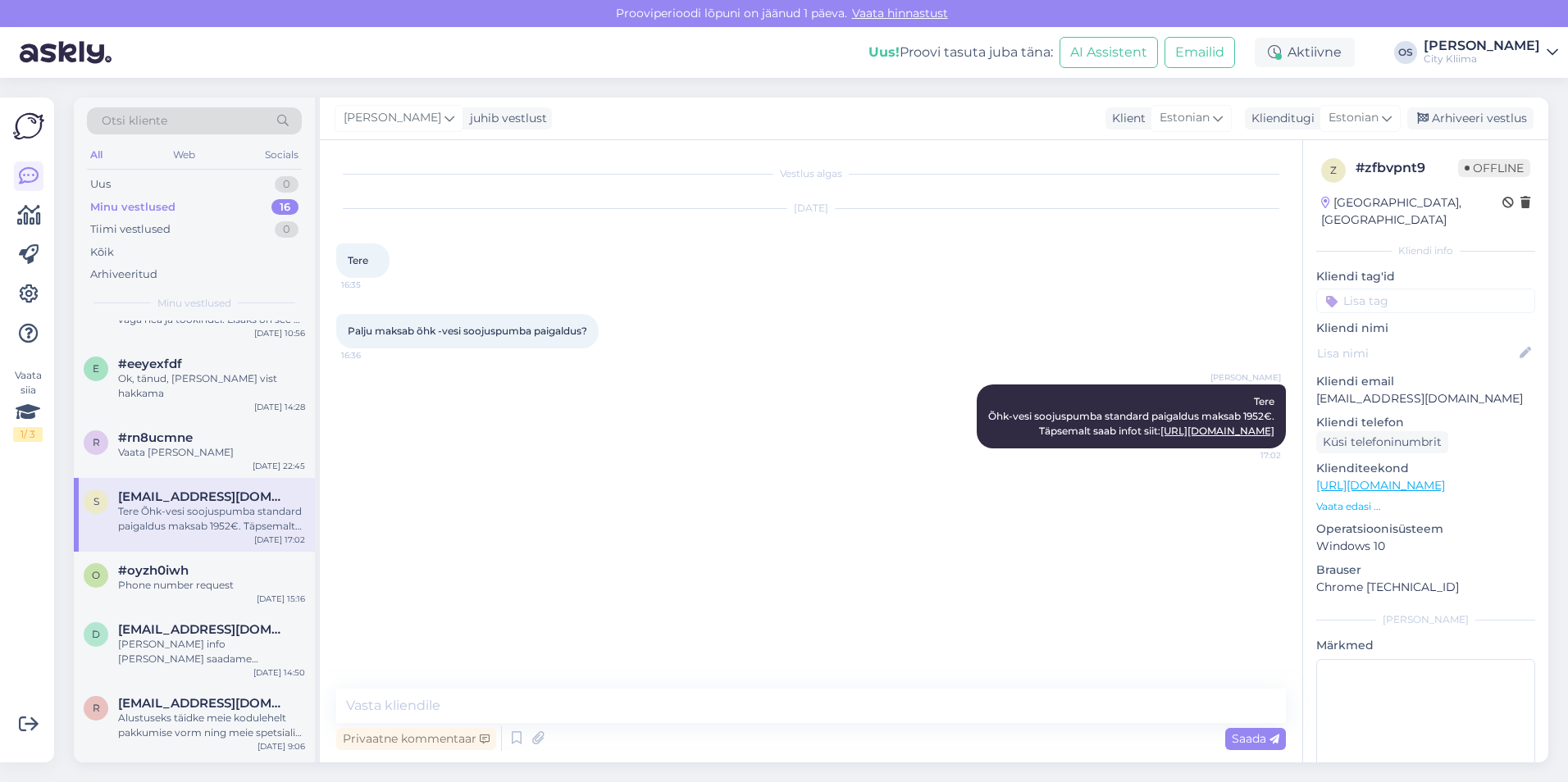
click at [198, 445] on div "Vaata [PERSON_NAME]" at bounding box center [212, 452] width 187 height 15
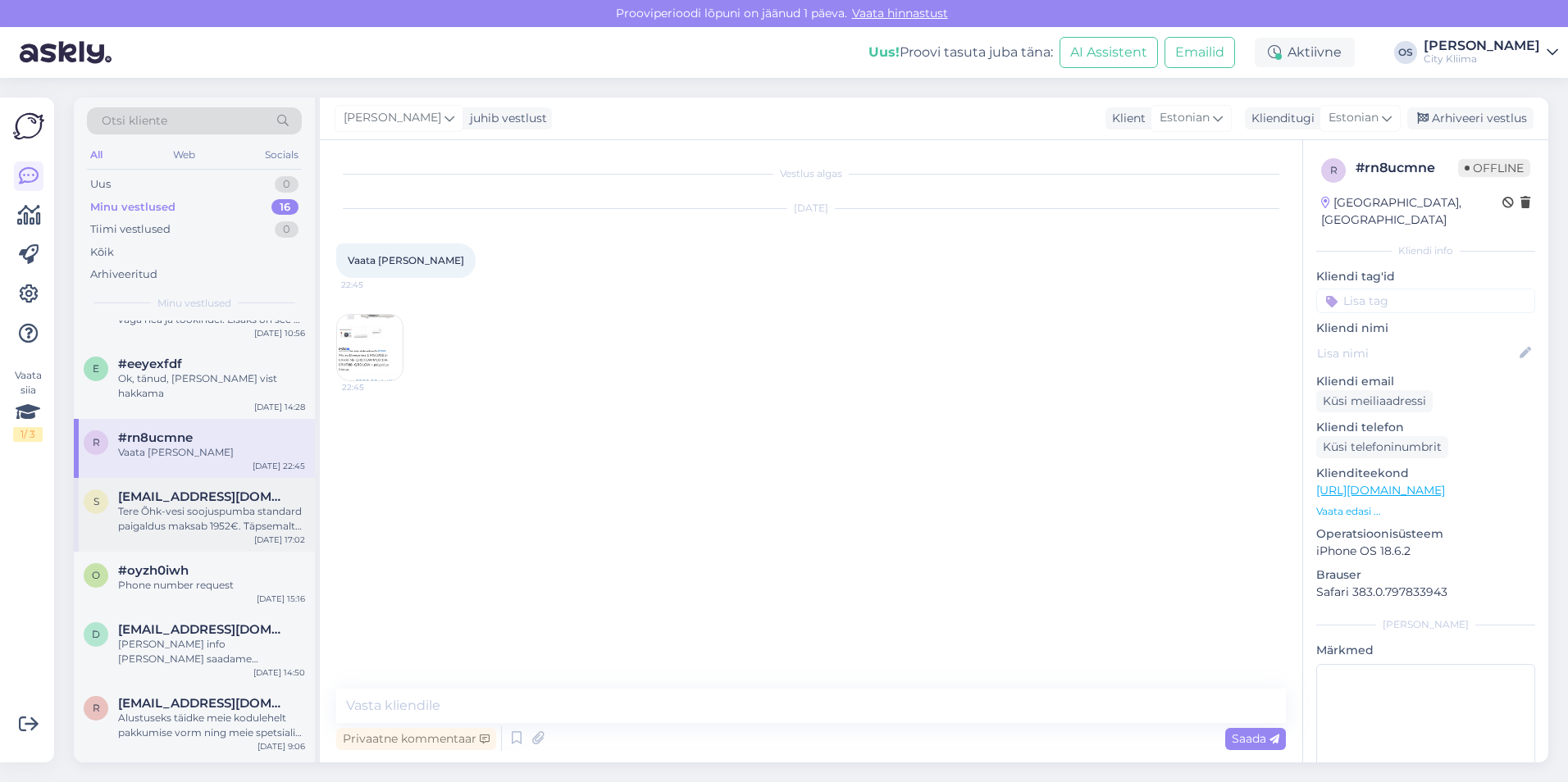
scroll to position [341, 0]
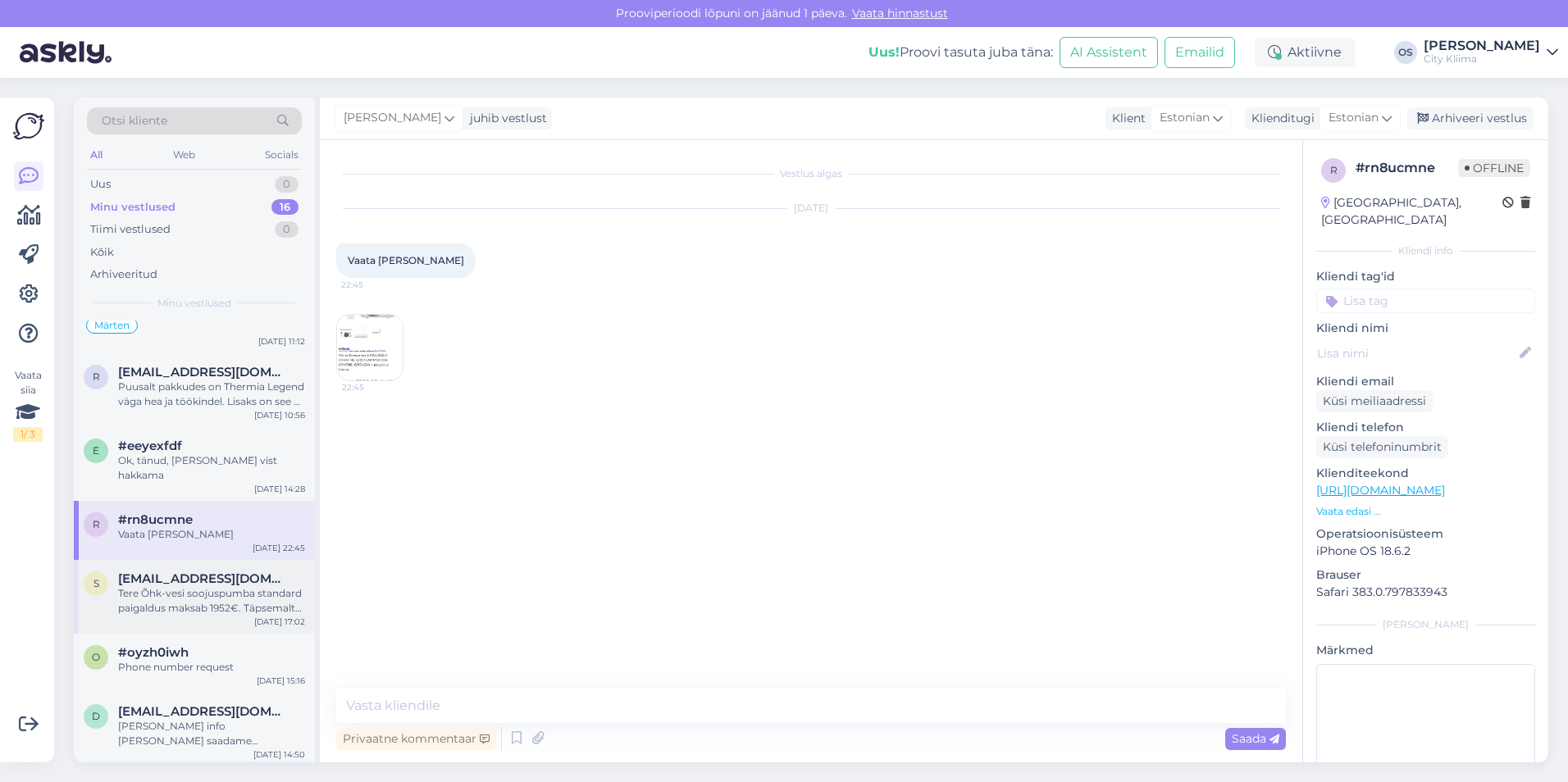
click at [198, 427] on div "e #eeyexfdf Ok, tänud, [PERSON_NAME] vist hakkama [DATE] 14:28" at bounding box center [194, 464] width 241 height 74
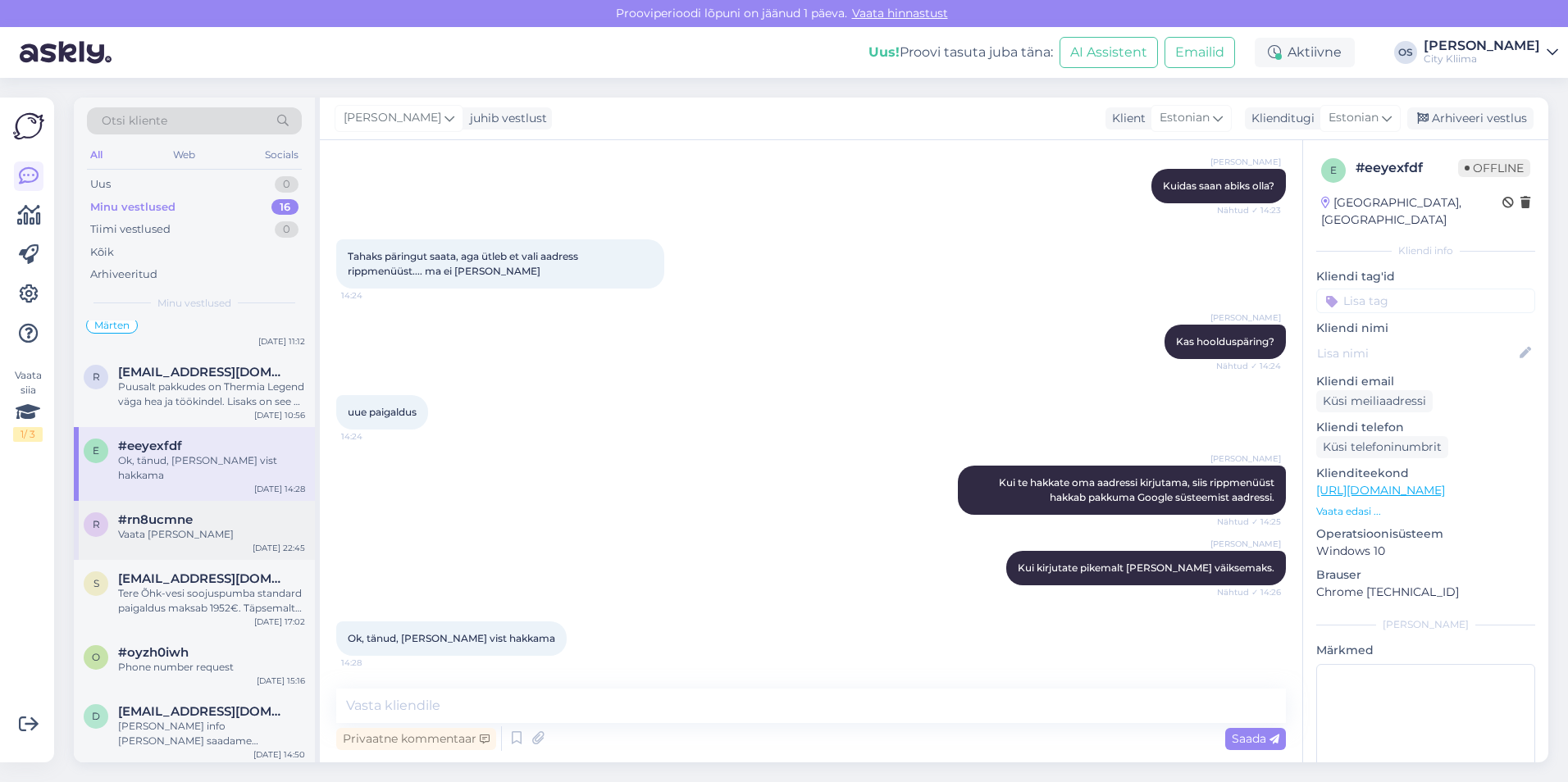
click at [180, 512] on span "#rn8ucmne" at bounding box center [155, 520] width 75 height 15
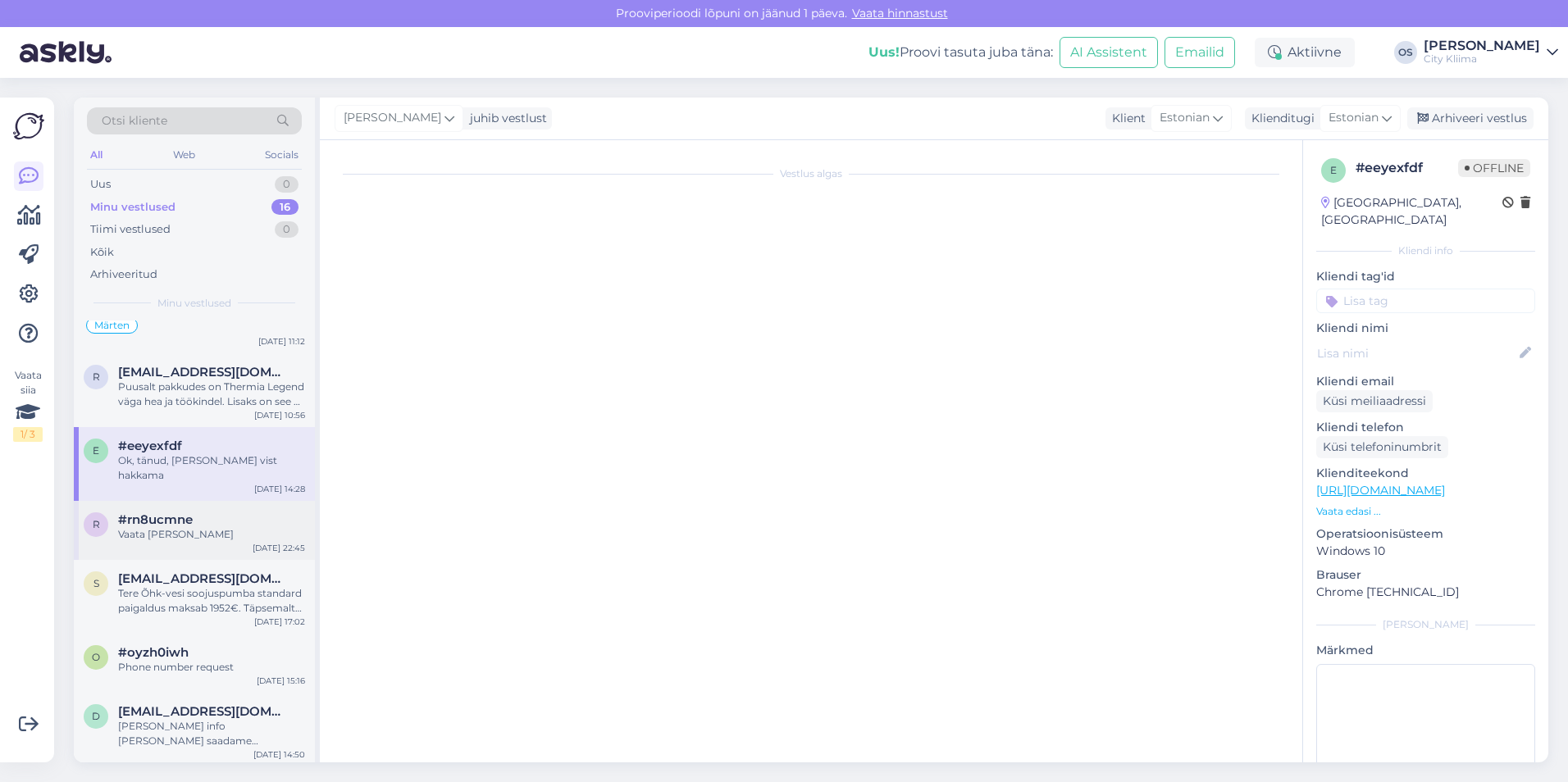
scroll to position [0, 0]
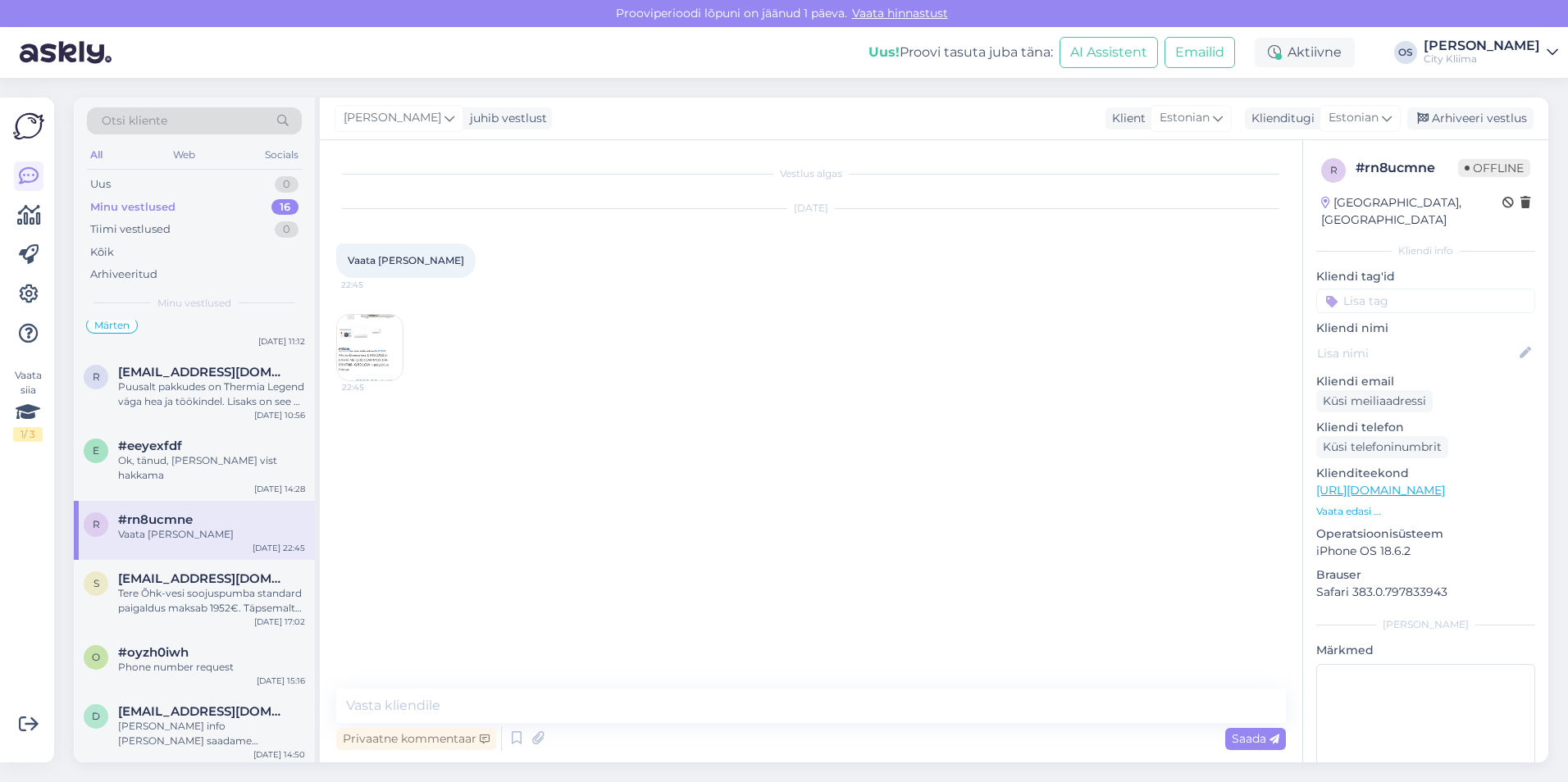
click at [1397, 289] on input at bounding box center [1425, 301] width 219 height 25
type input "J"
click at [1397, 167] on div "# rn8ucmne" at bounding box center [1406, 168] width 103 height 20
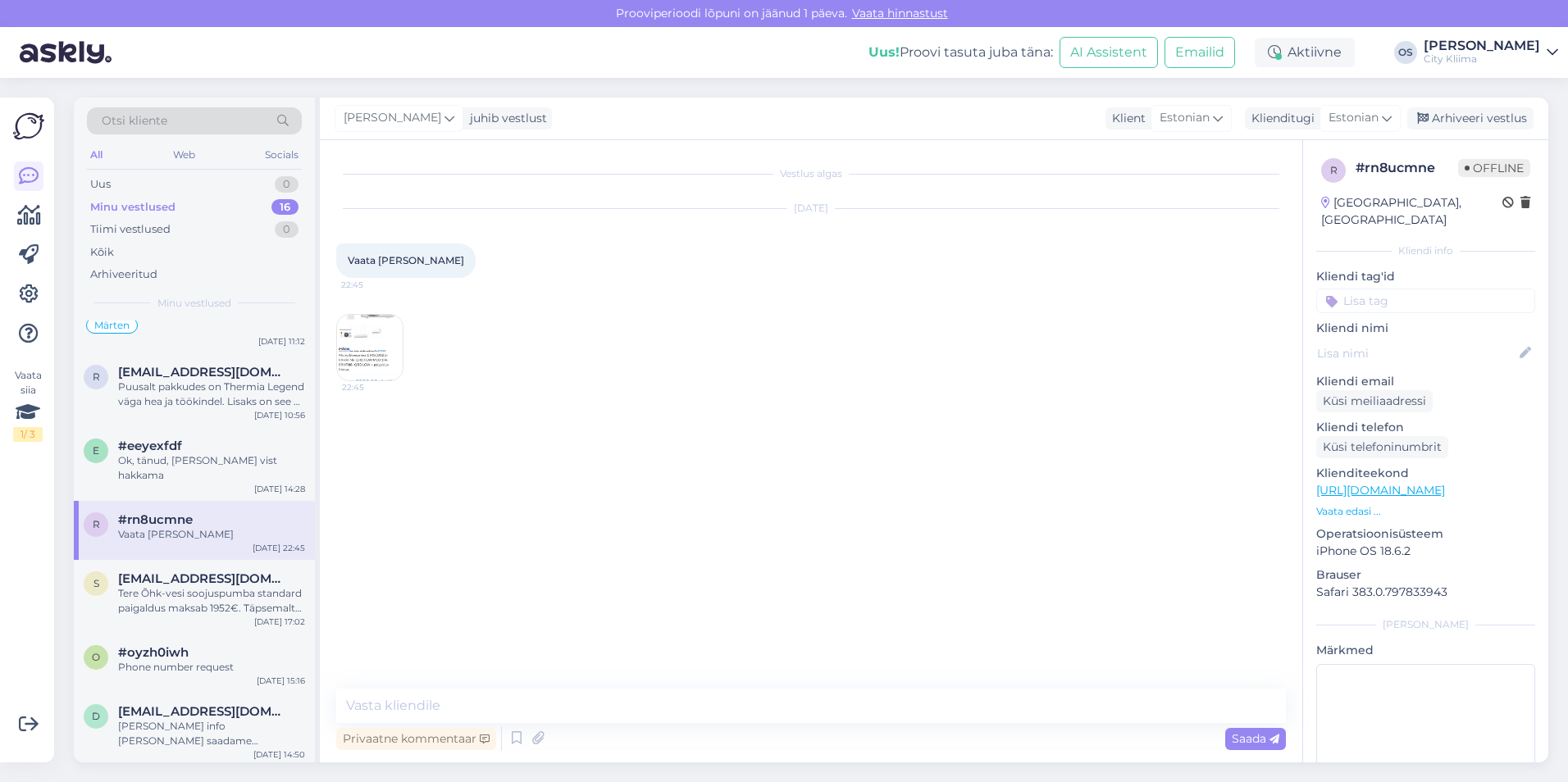
drag, startPoint x: 1397, startPoint y: 167, endPoint x: 1399, endPoint y: 277, distance: 110.0
click at [1399, 289] on input at bounding box center [1425, 301] width 219 height 25
click at [1249, 402] on div "Vestlus algas [DATE] Vaata [PERSON_NAME] 22:45 22:45" at bounding box center [818, 415] width 964 height 517
click at [180, 439] on span "#eeyexfdf" at bounding box center [150, 446] width 64 height 15
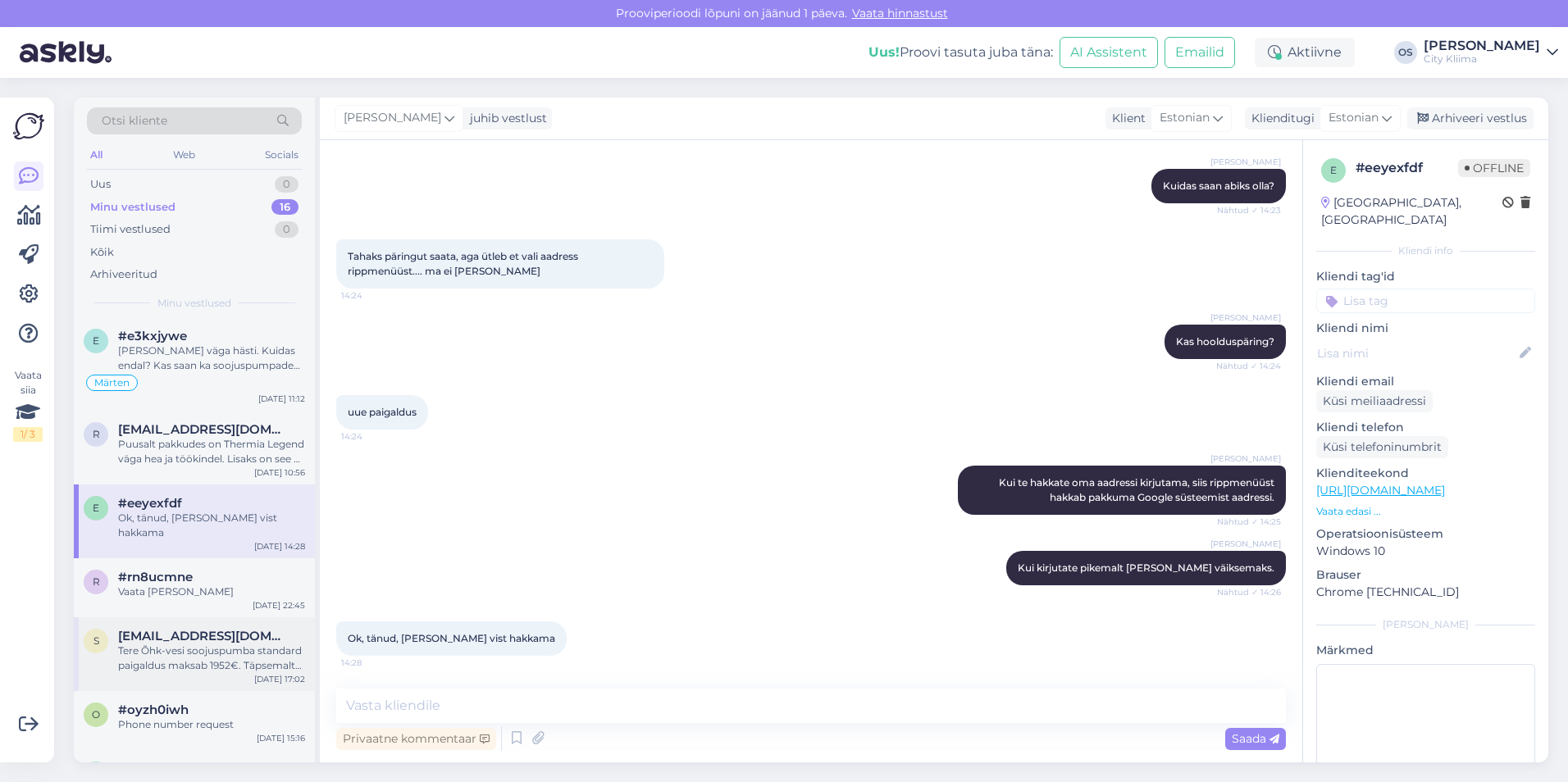
scroll to position [259, 0]
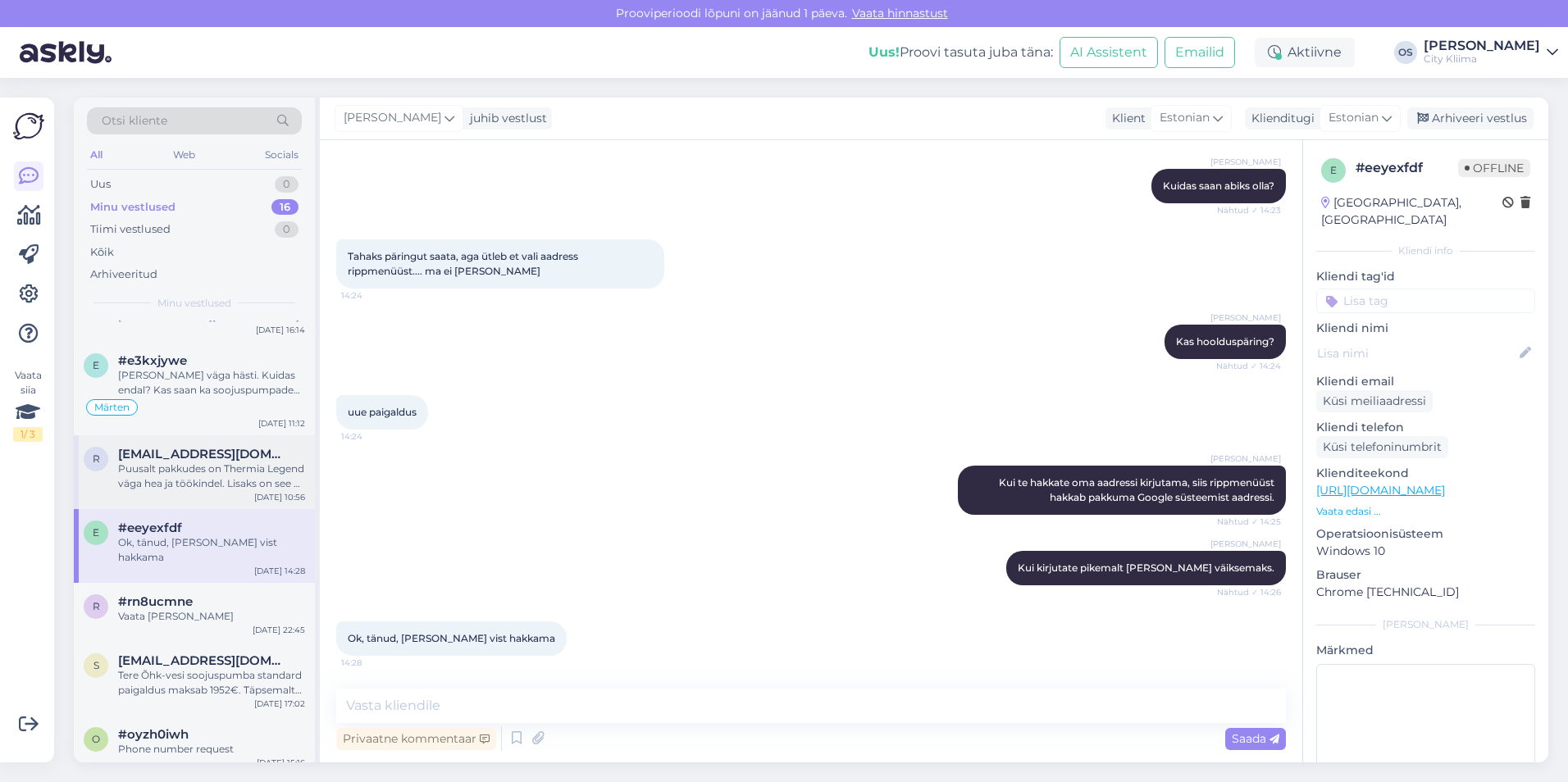
click at [198, 464] on div "Puusalt pakkudes on Thermia Legend väga hea ja töökindel. Lisaks on see ka kamp…" at bounding box center [212, 476] width 187 height 30
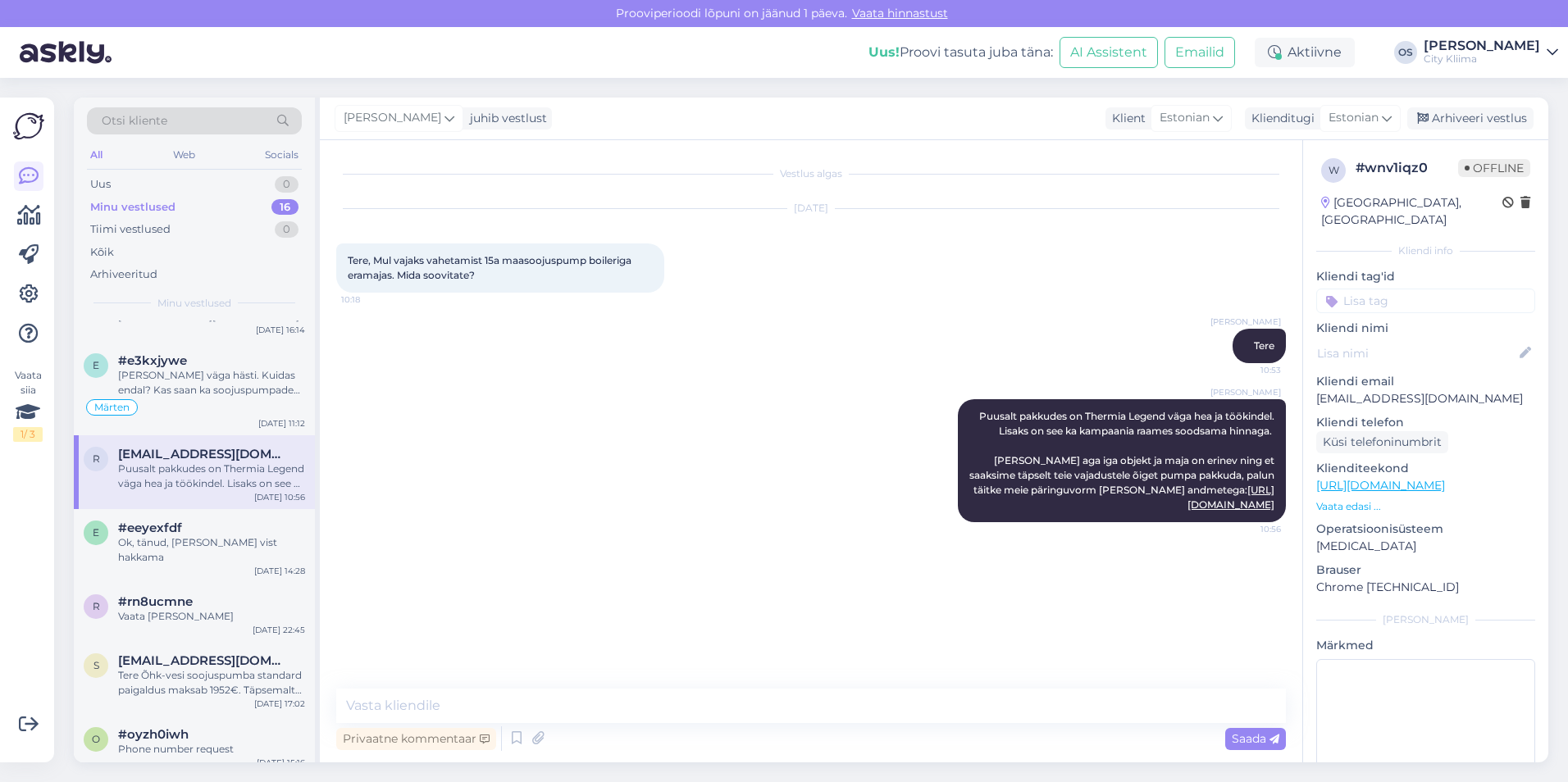
scroll to position [177, 0]
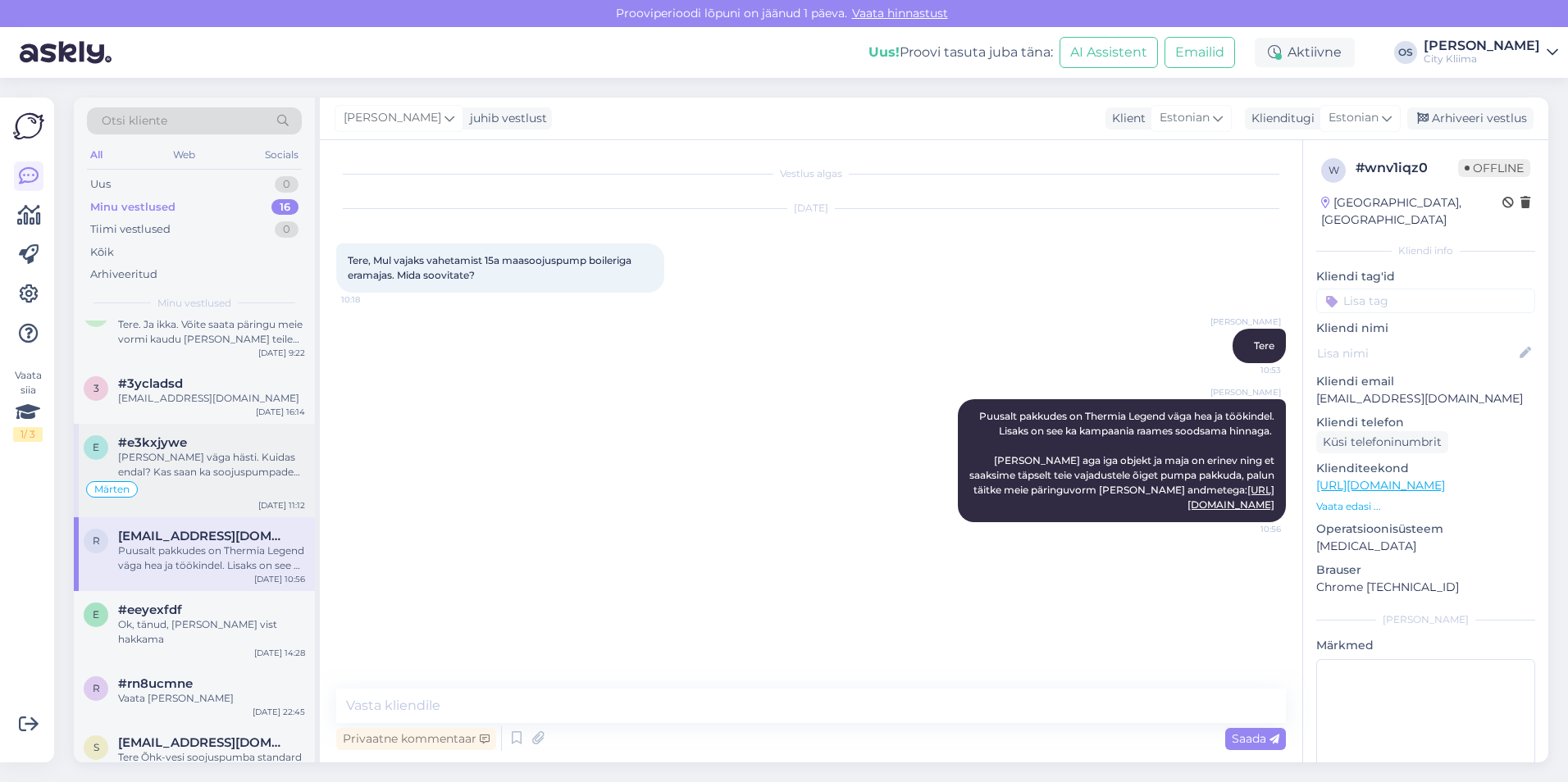
click at [201, 452] on div "[PERSON_NAME] väga hästi. Kuidas endal? Kas saan ka soojuspumpade teemadel abik…" at bounding box center [212, 465] width 187 height 30
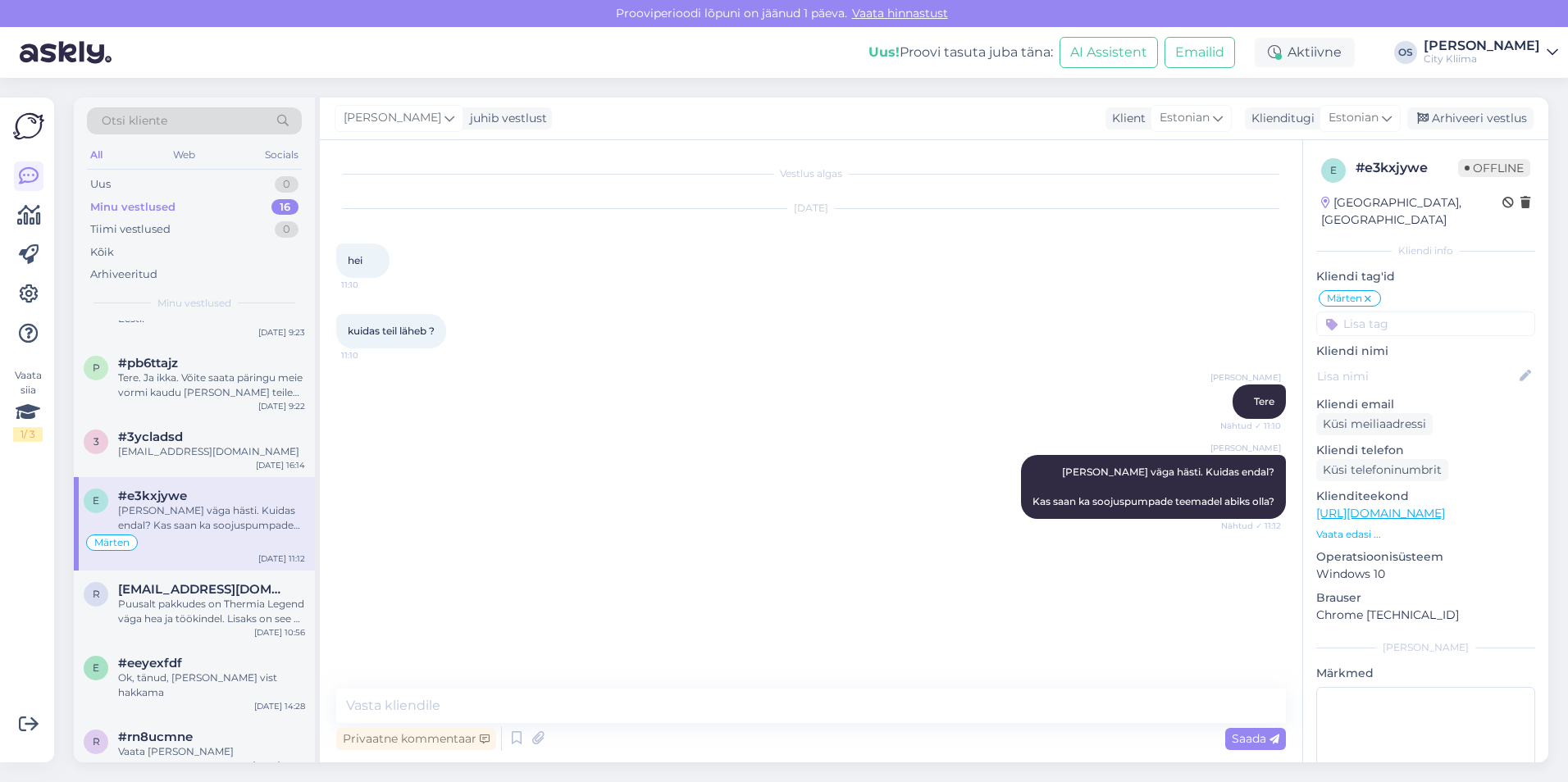
scroll to position [95, 0]
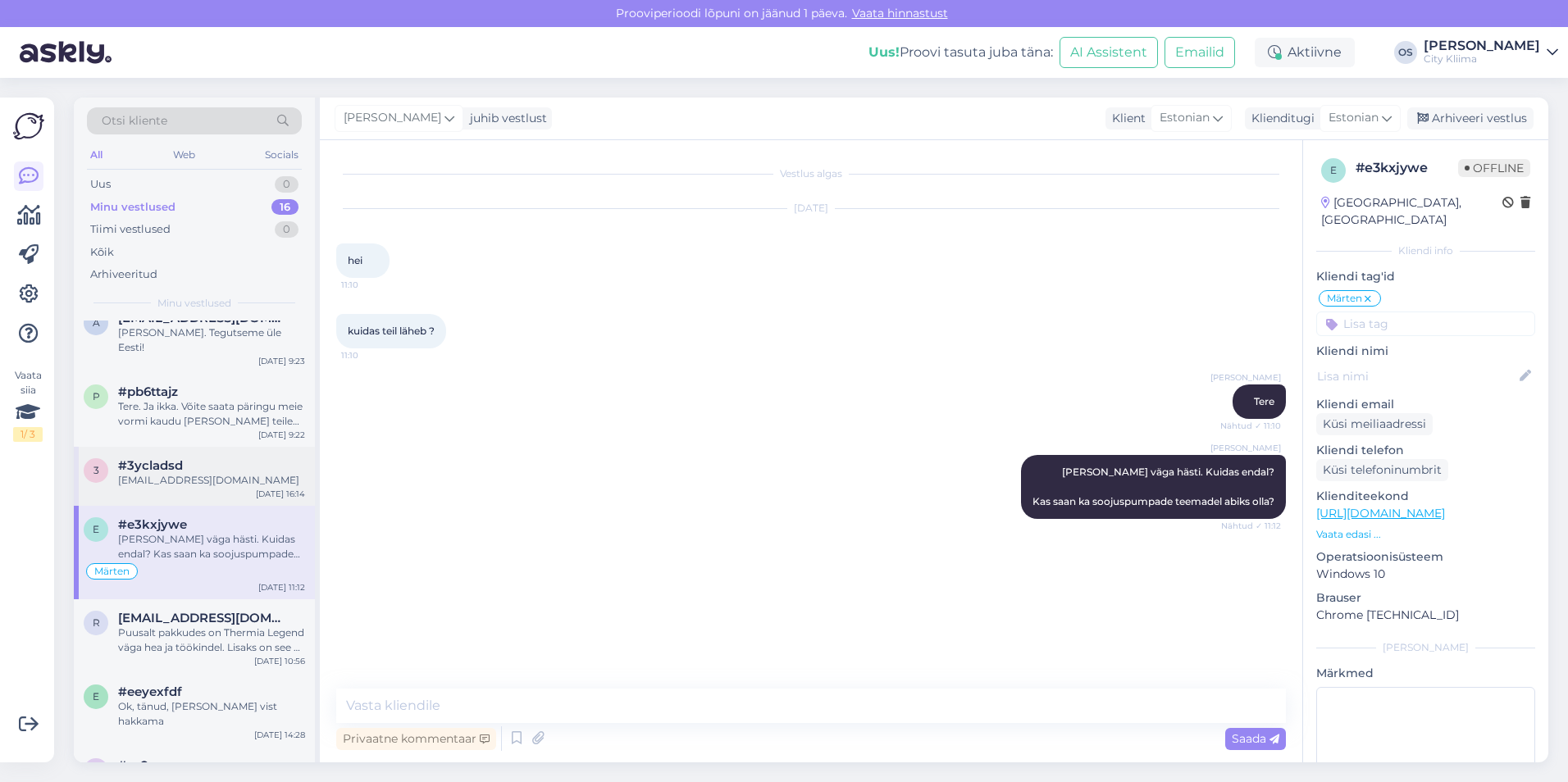
click at [208, 458] on div "#3ycladsd" at bounding box center [212, 466] width 187 height 15
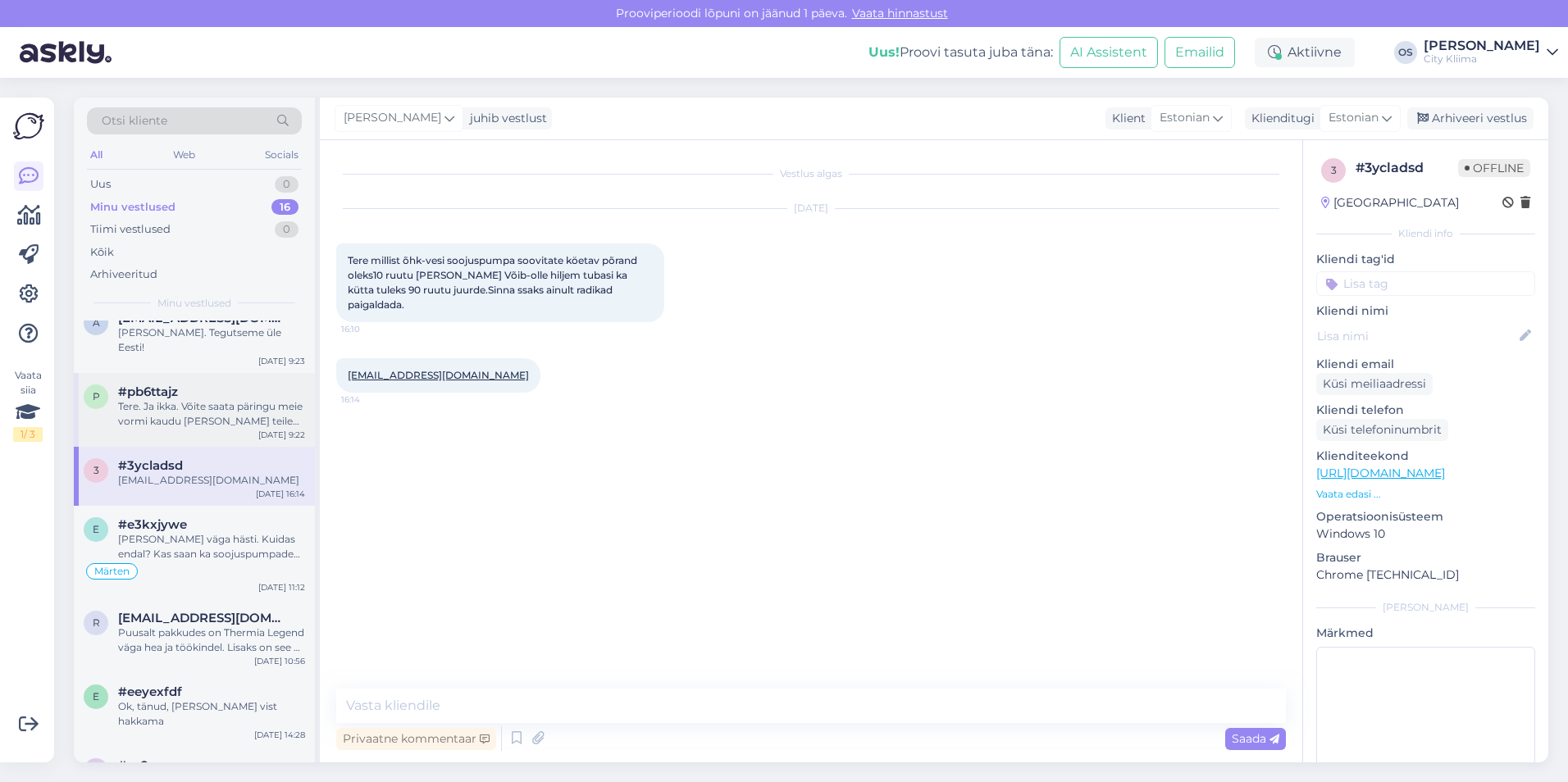
click at [204, 410] on div "Tere. Ja ikka. Võite saata päringu meie vormi kaudu [PERSON_NAME] teile teha tä…" at bounding box center [212, 414] width 187 height 30
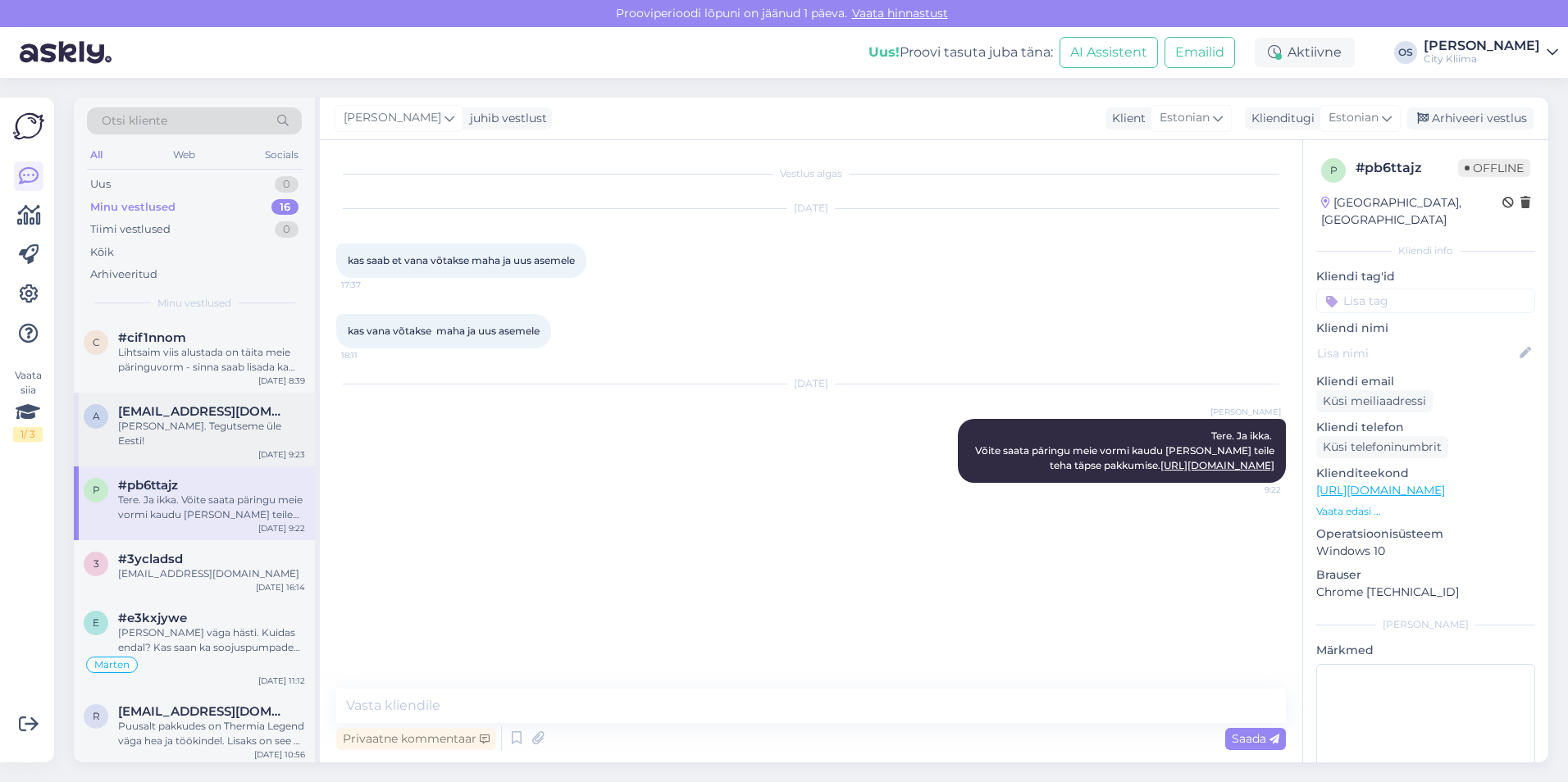
scroll to position [0, 0]
click at [193, 446] on div "a [EMAIL_ADDRESS][DOMAIN_NAME] [PERSON_NAME]. Tegutseme üle Eesti! [DATE] 9:23" at bounding box center [194, 431] width 241 height 74
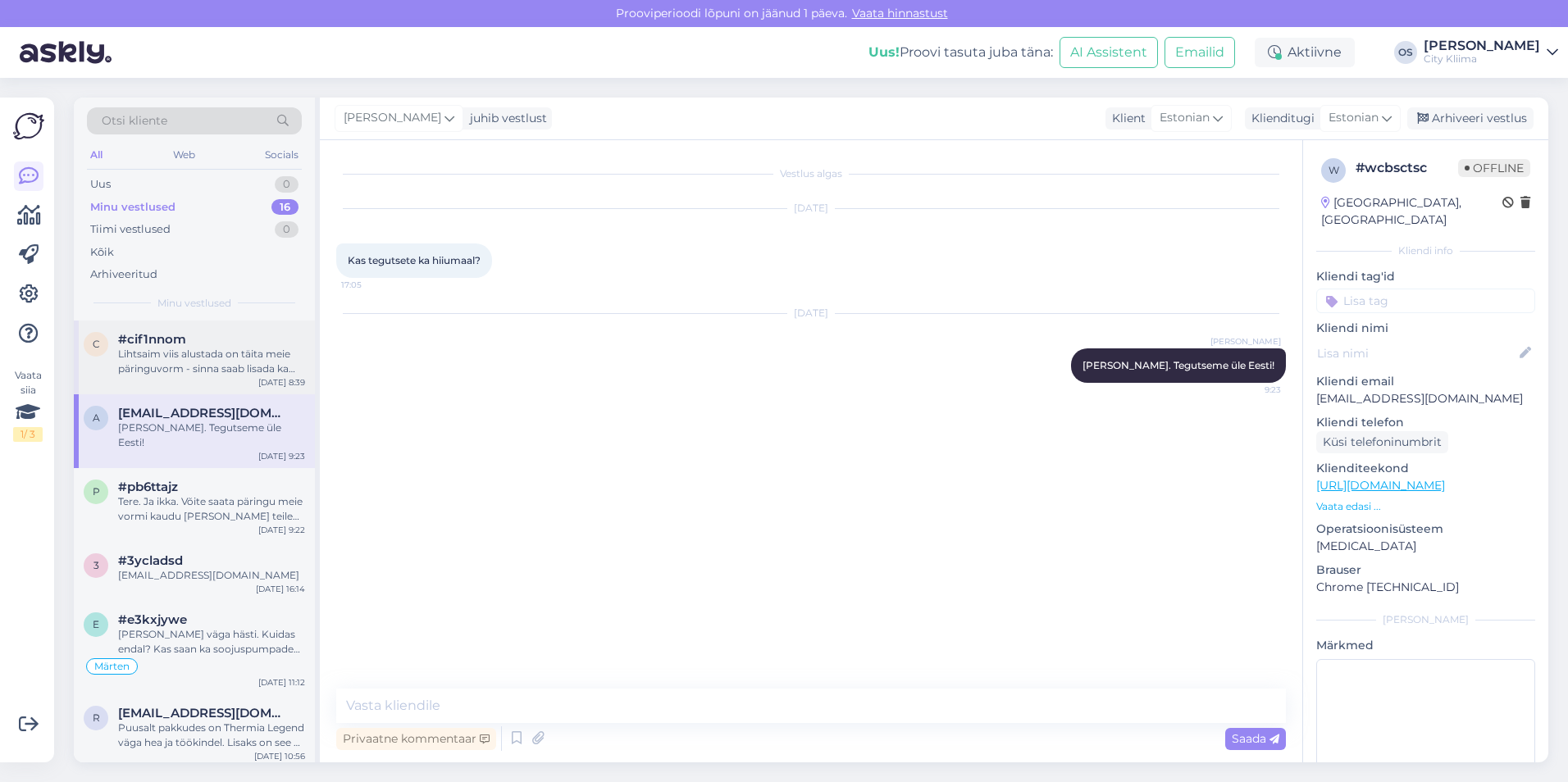
click at [188, 347] on div "Lihtsaim viis alustada on täita meie päringuvorm - sinna saab lisada ka fotod m…" at bounding box center [212, 361] width 187 height 30
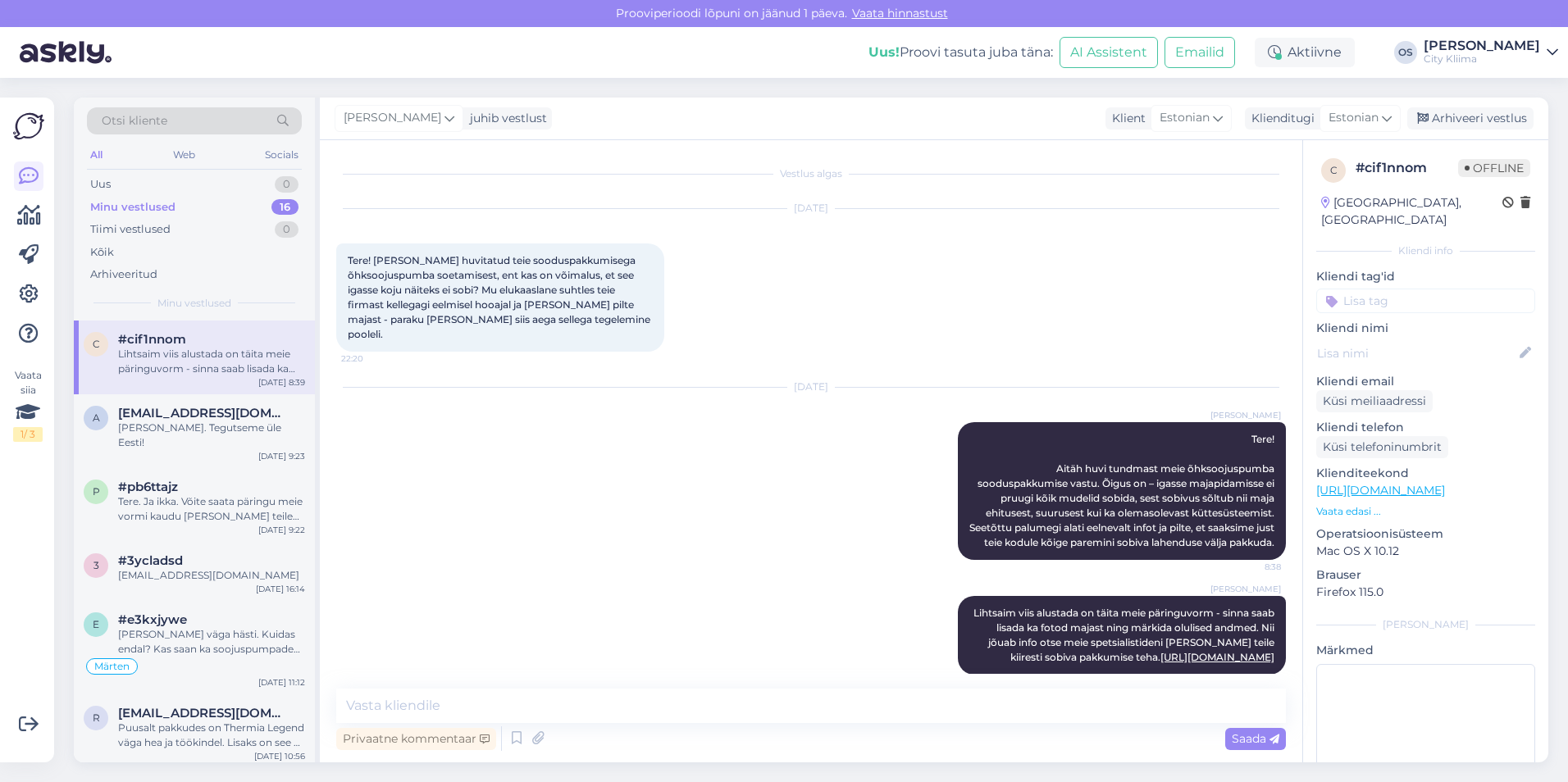
scroll to position [34, 0]
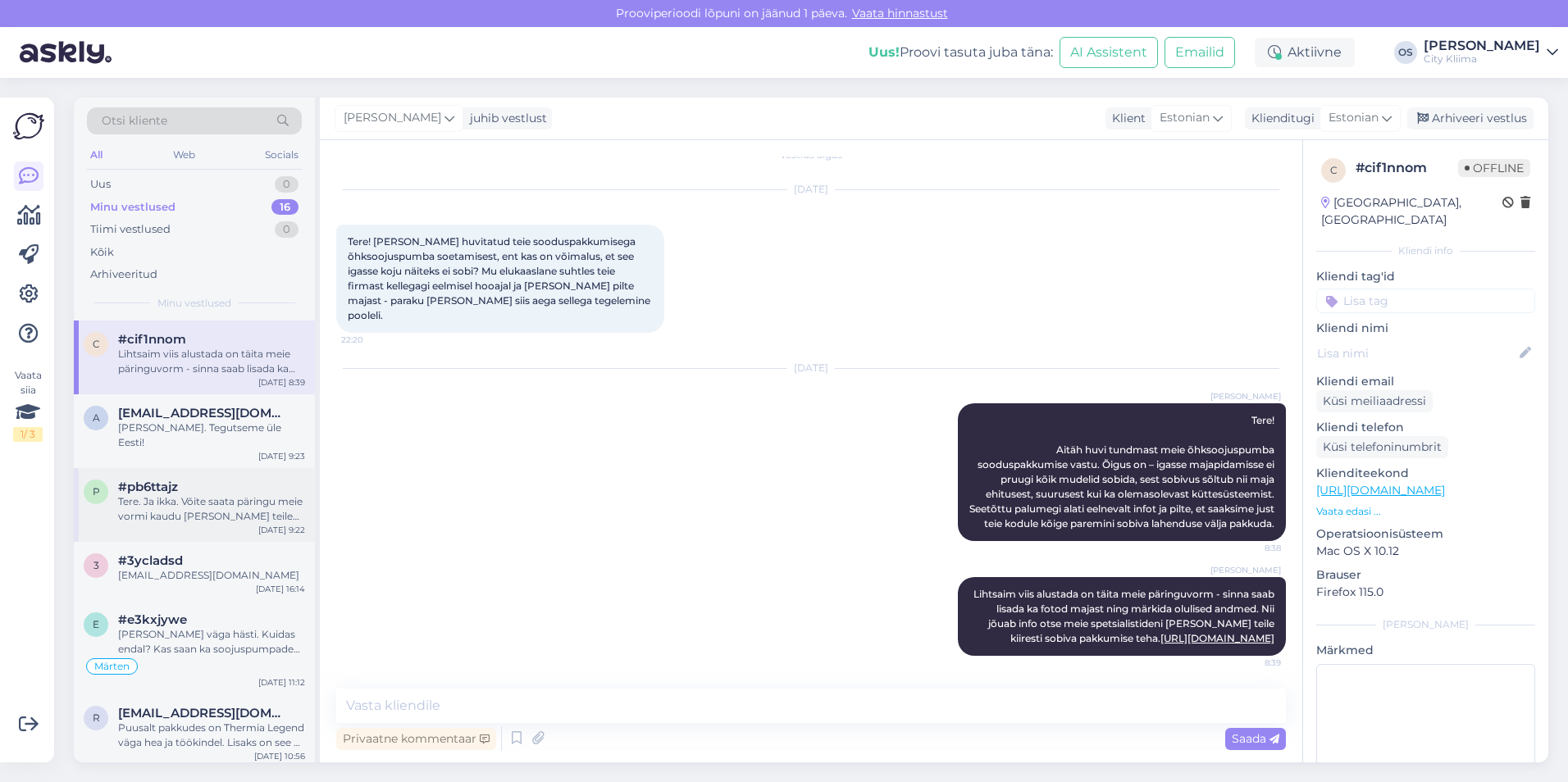
click at [194, 468] on div "p #pb6ttajz Tere. Ja ikka. Võite saata päringu meie vormi kaudu [PERSON_NAME] t…" at bounding box center [194, 505] width 241 height 74
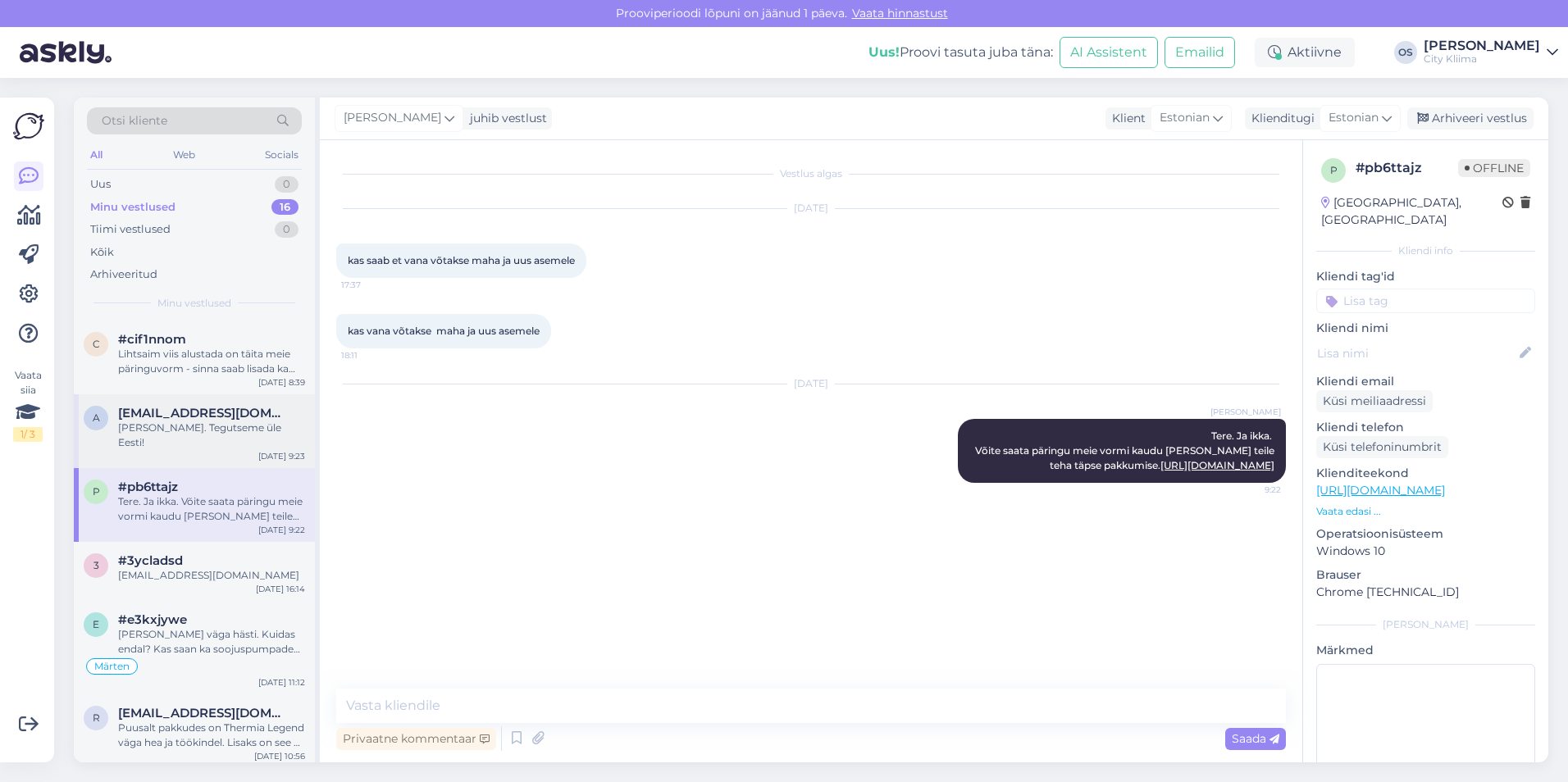
click at [198, 436] on div "a [EMAIL_ADDRESS][DOMAIN_NAME] [PERSON_NAME]. Tegutseme üle Eesti! [DATE] 9:23" at bounding box center [194, 431] width 241 height 74
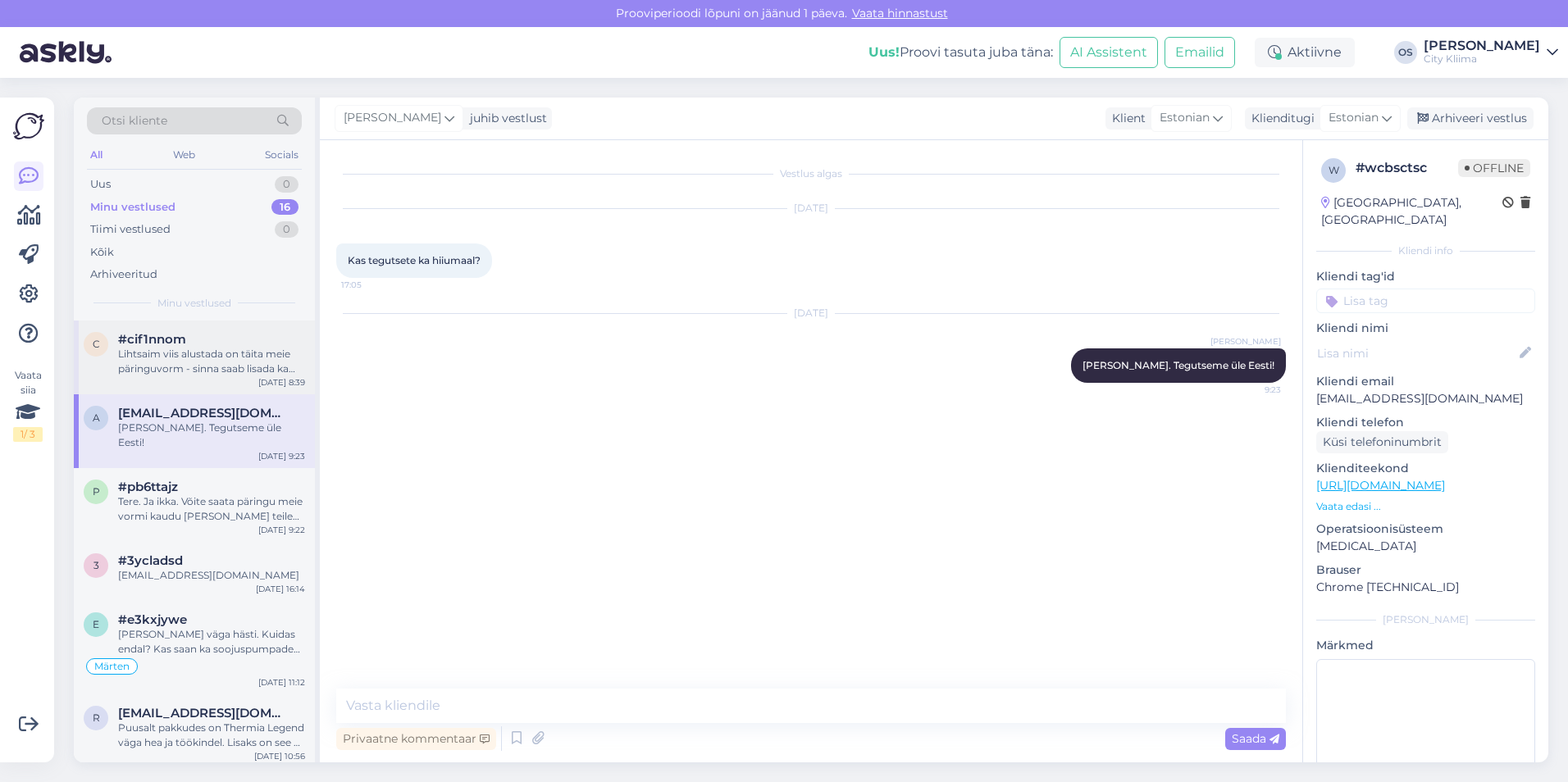
click at [187, 379] on div "c #cif1nnom Lihtsaim viis alustada on täita meie päringuvorm - sinna saab lisad…" at bounding box center [194, 357] width 241 height 74
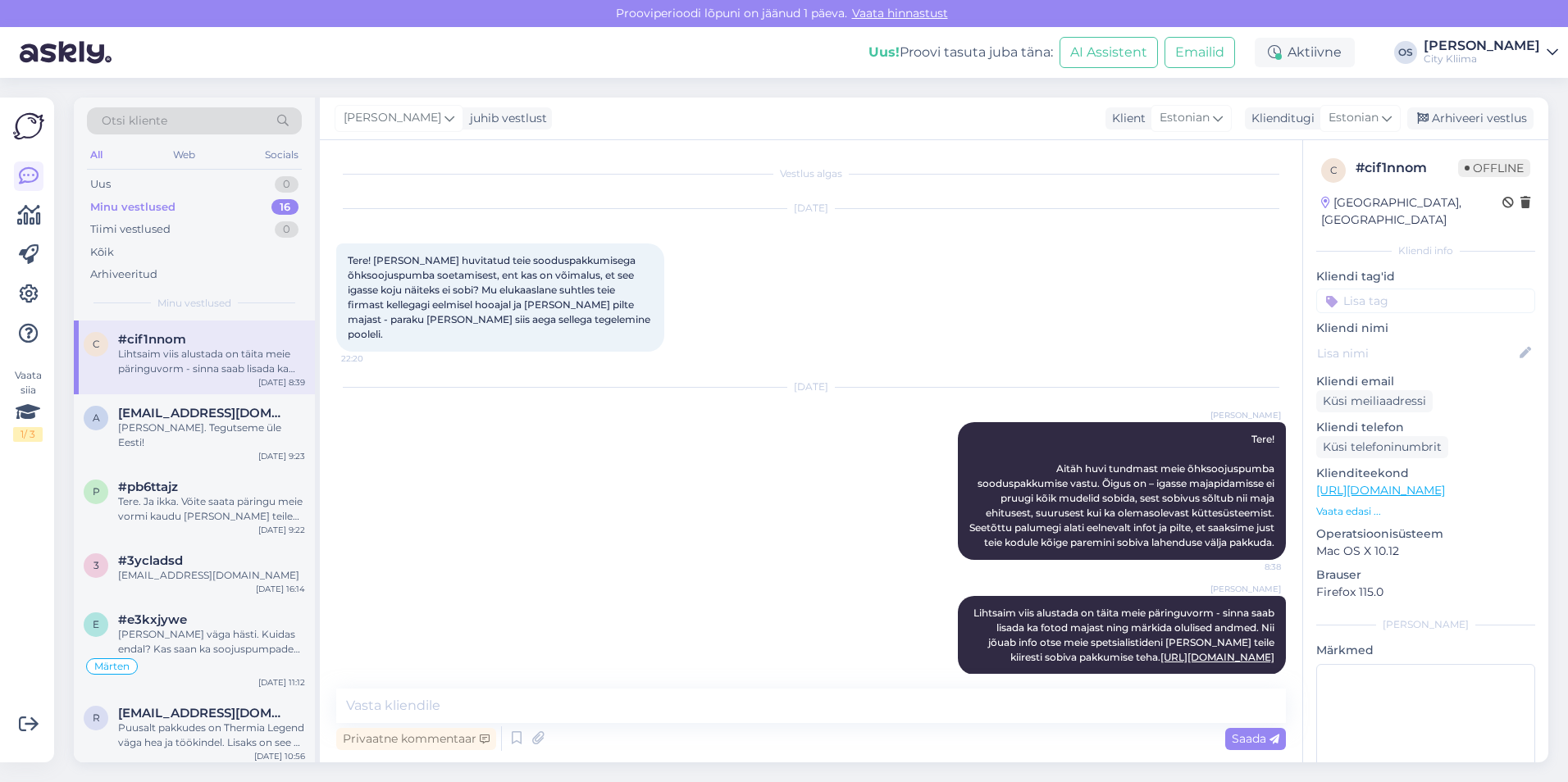
scroll to position [34, 0]
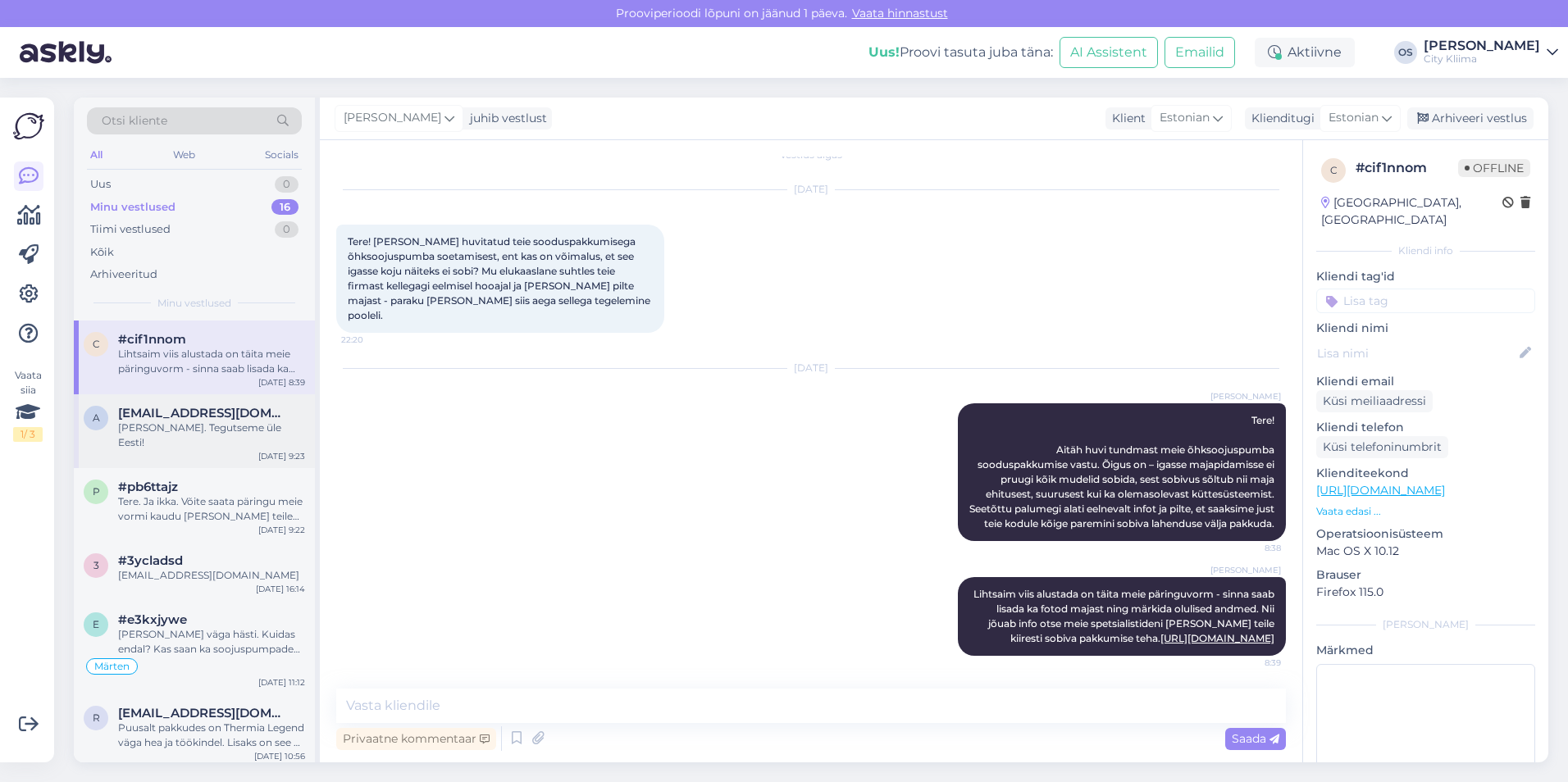
click at [178, 411] on span "[EMAIL_ADDRESS][DOMAIN_NAME]" at bounding box center [203, 413] width 171 height 15
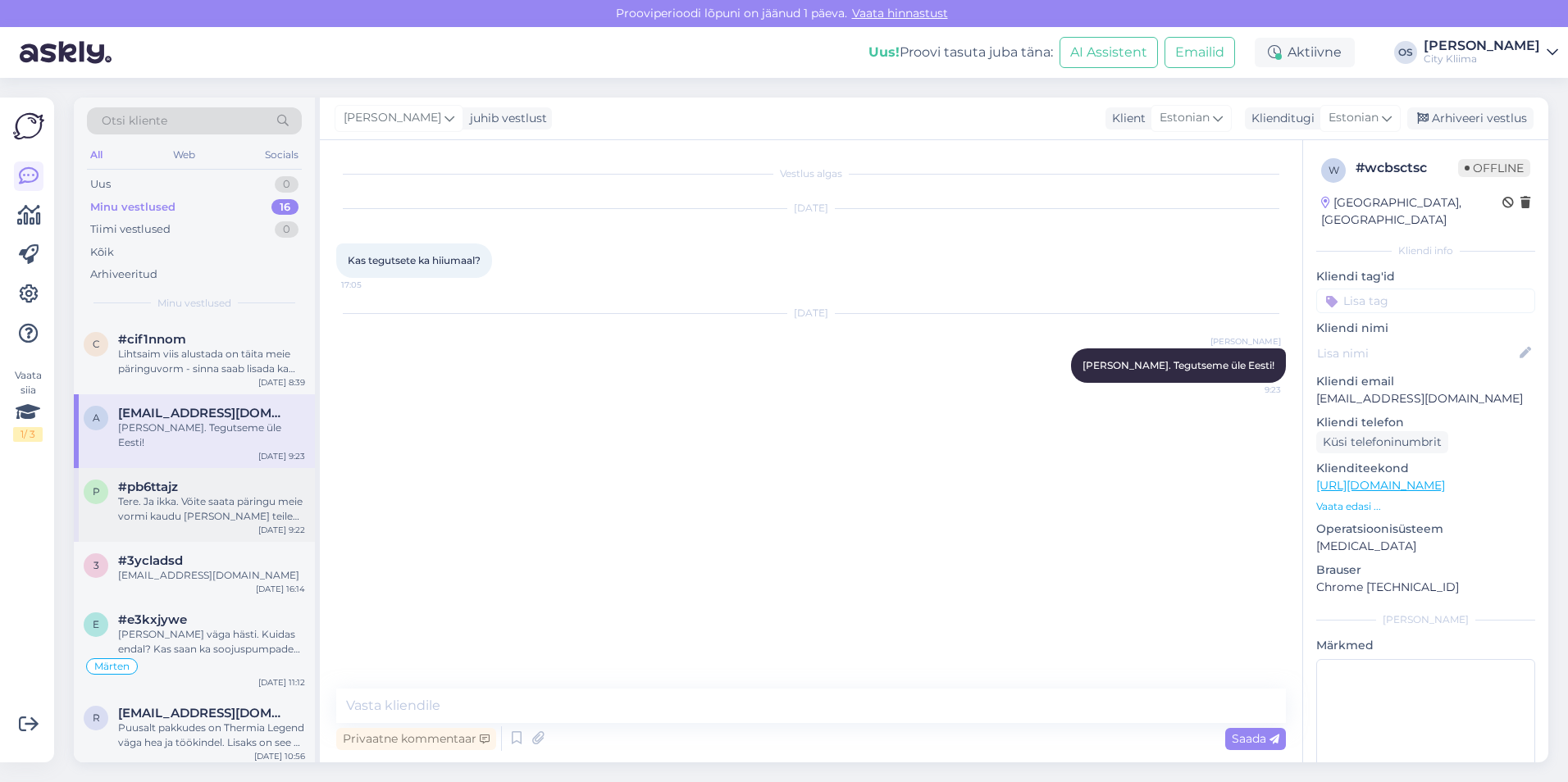
click at [204, 506] on div "Tere. Ja ikka. Võite saata päringu meie vormi kaudu [PERSON_NAME] teile teha tä…" at bounding box center [212, 509] width 187 height 30
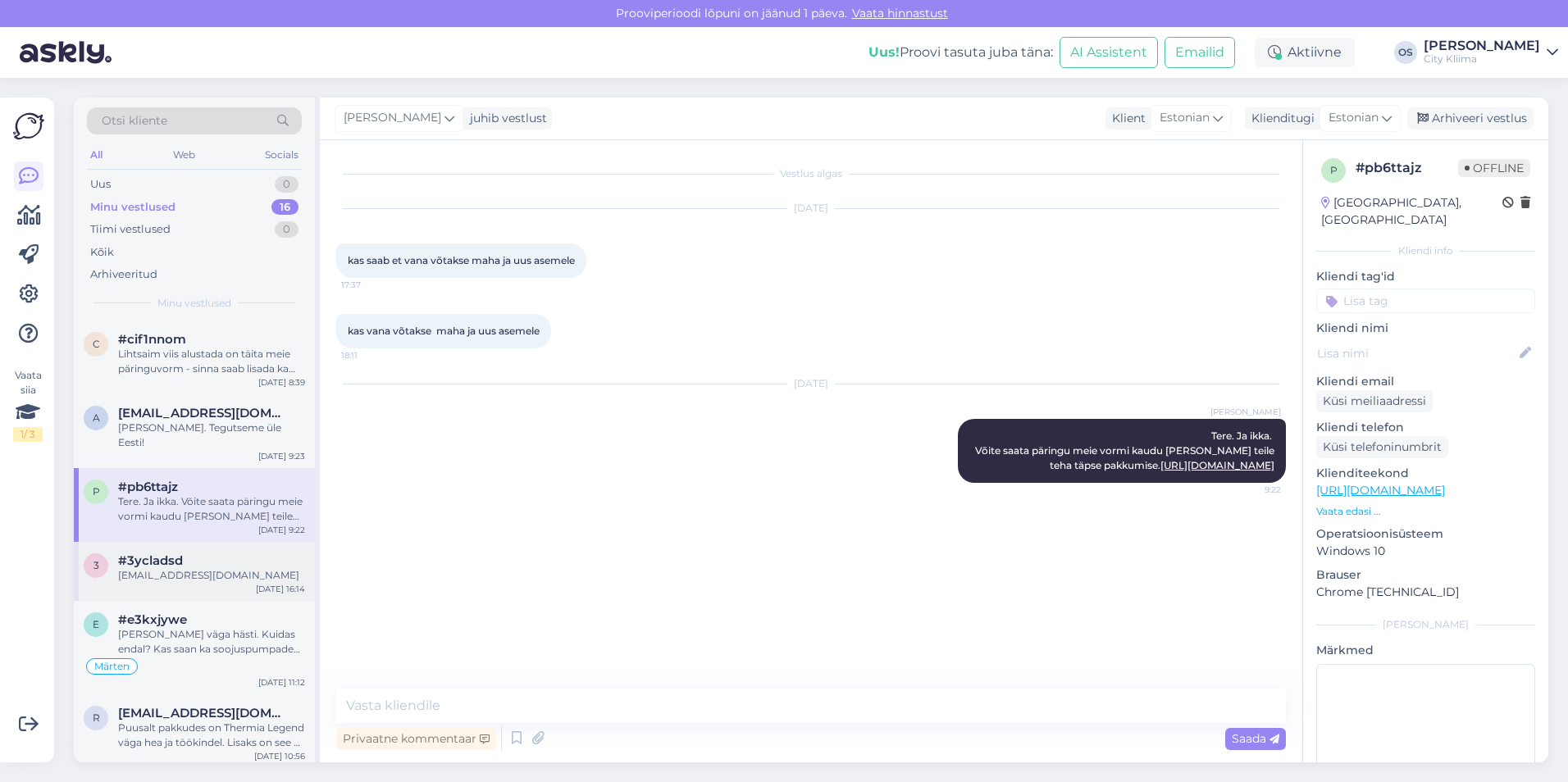
click at [153, 569] on div "3 #3ycladsd [EMAIL_ADDRESS][DOMAIN_NAME] [DATE] 16:14" at bounding box center [194, 571] width 241 height 59
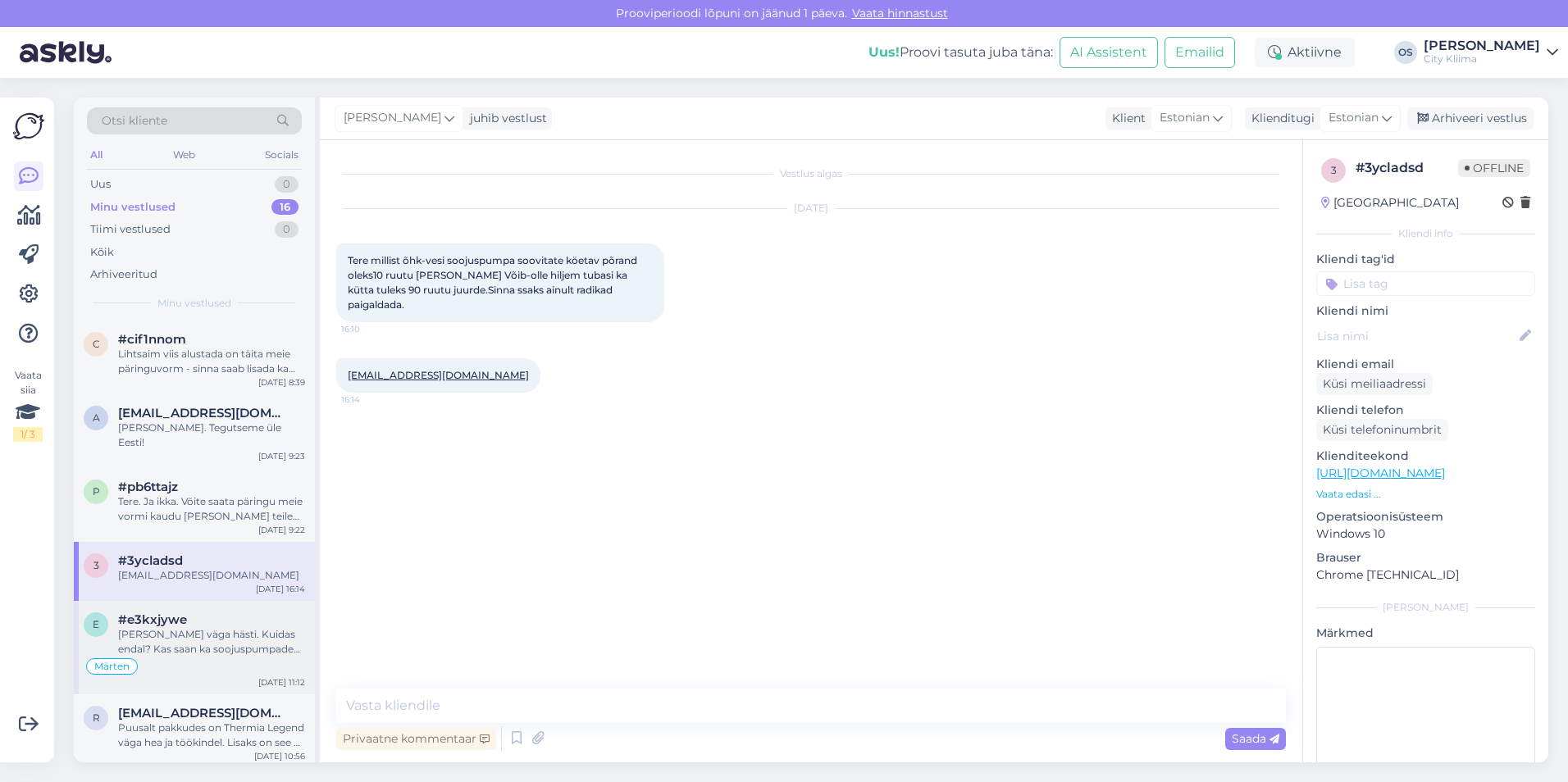
click at [168, 612] on span "#e3kxjywe" at bounding box center [153, 620] width 69 height 15
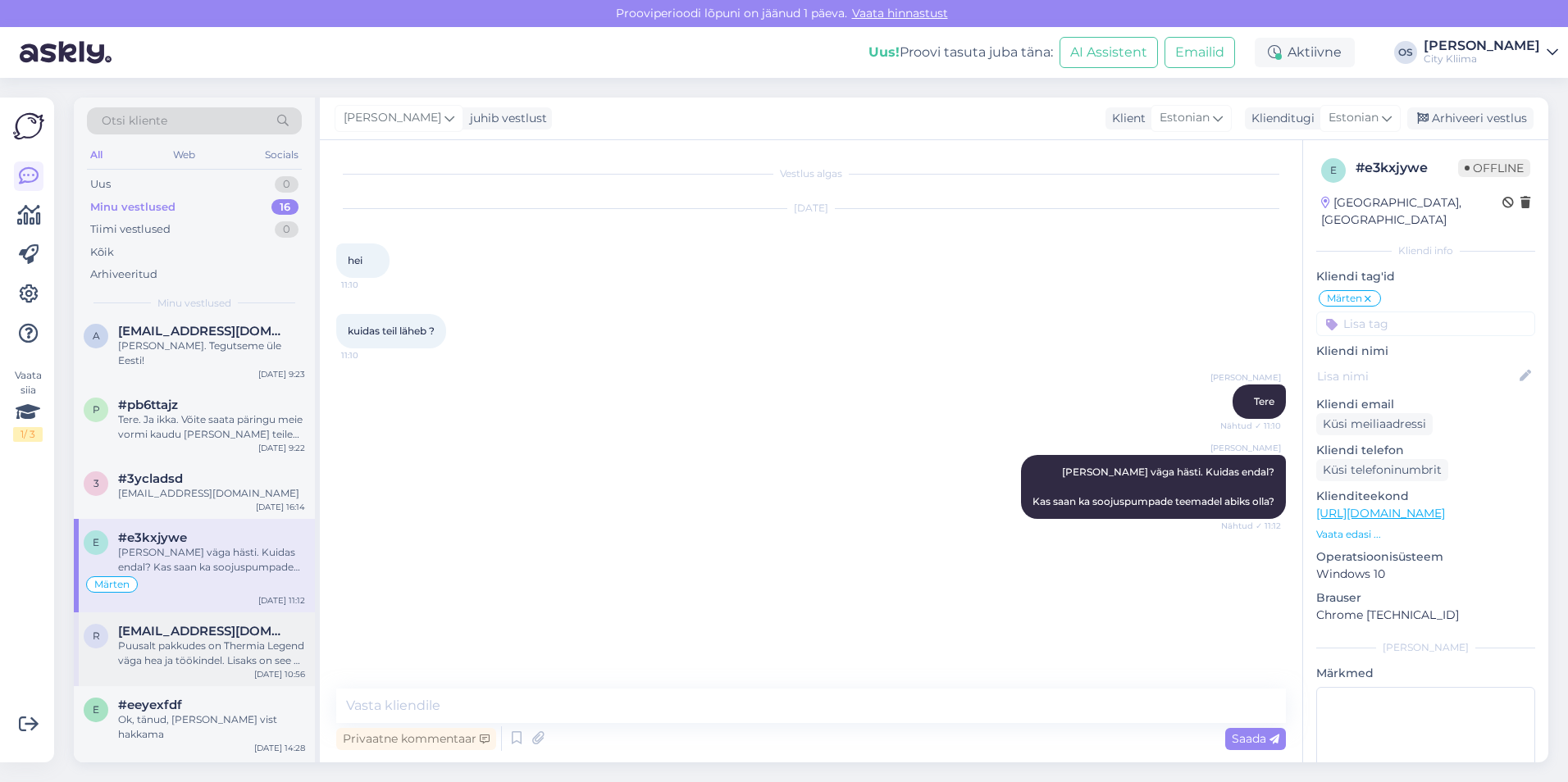
click at [171, 612] on div "r [EMAIL_ADDRESS][DOMAIN_NAME] Puusalt pakkudes on Thermia Legend väga hea ja t…" at bounding box center [194, 649] width 241 height 74
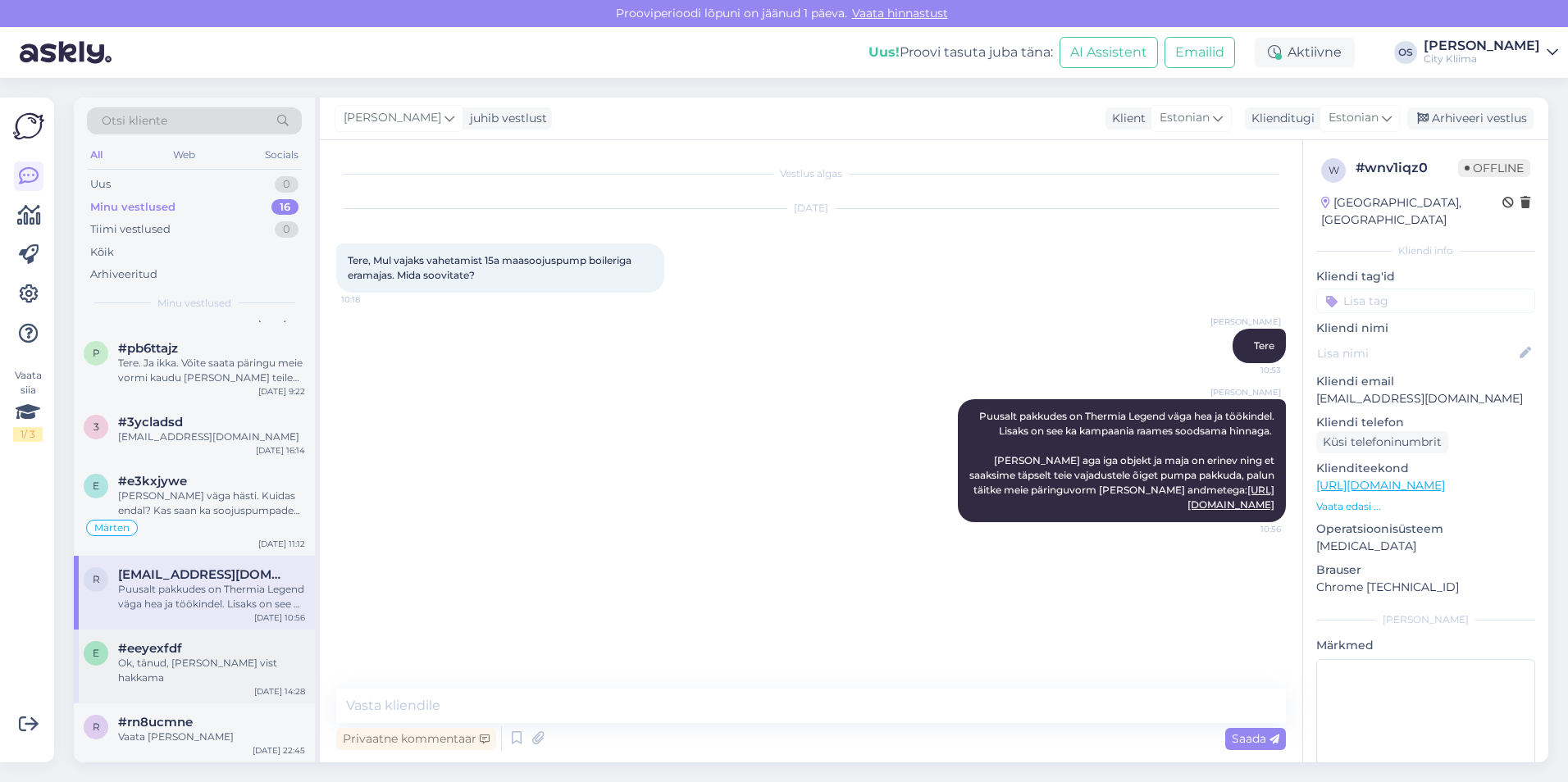
scroll to position [164, 0]
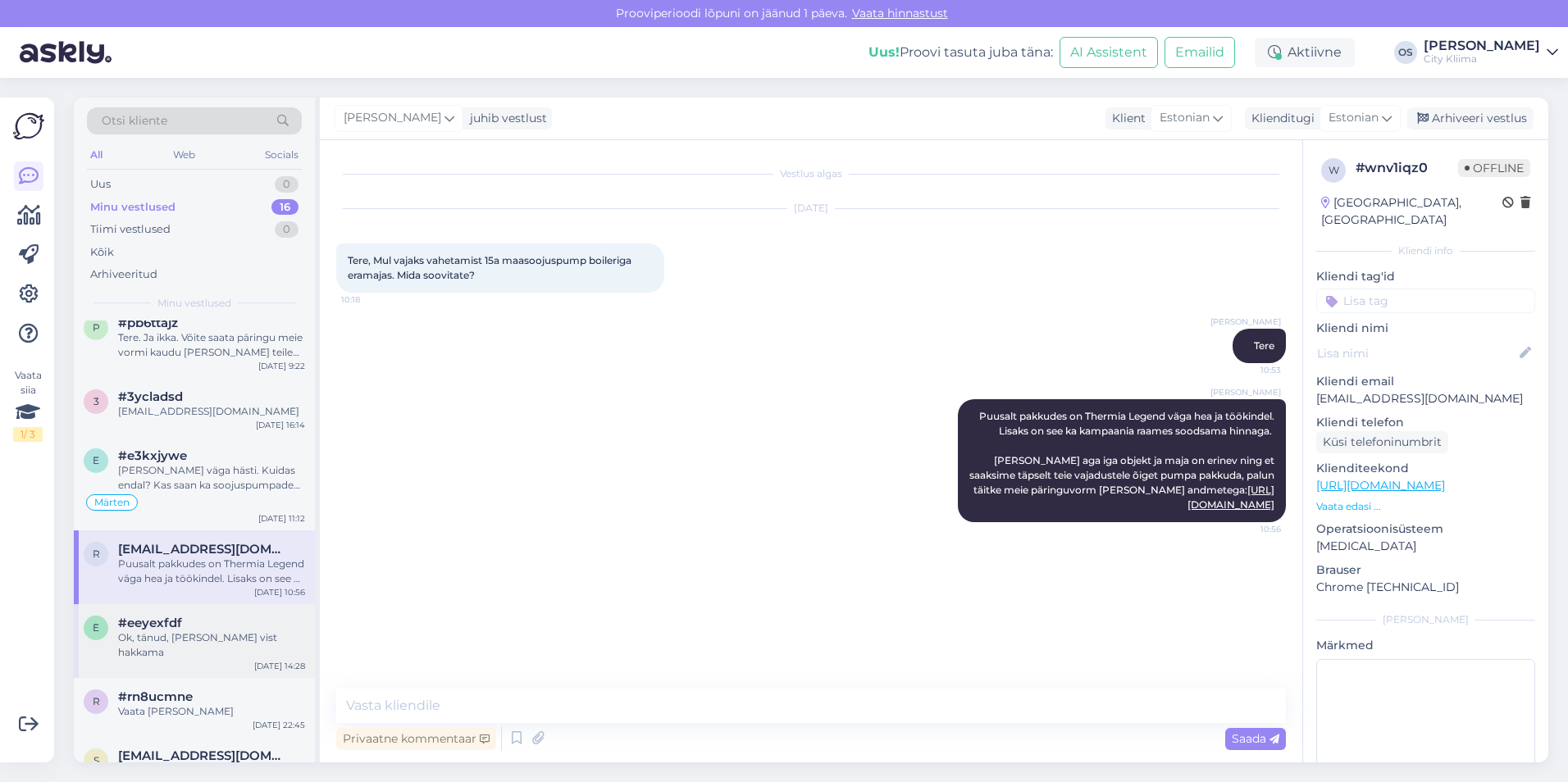
click at [171, 604] on div "e #eeyexfdf Ok, tänud, [PERSON_NAME] vist hakkama [DATE] 14:28" at bounding box center [194, 641] width 241 height 74
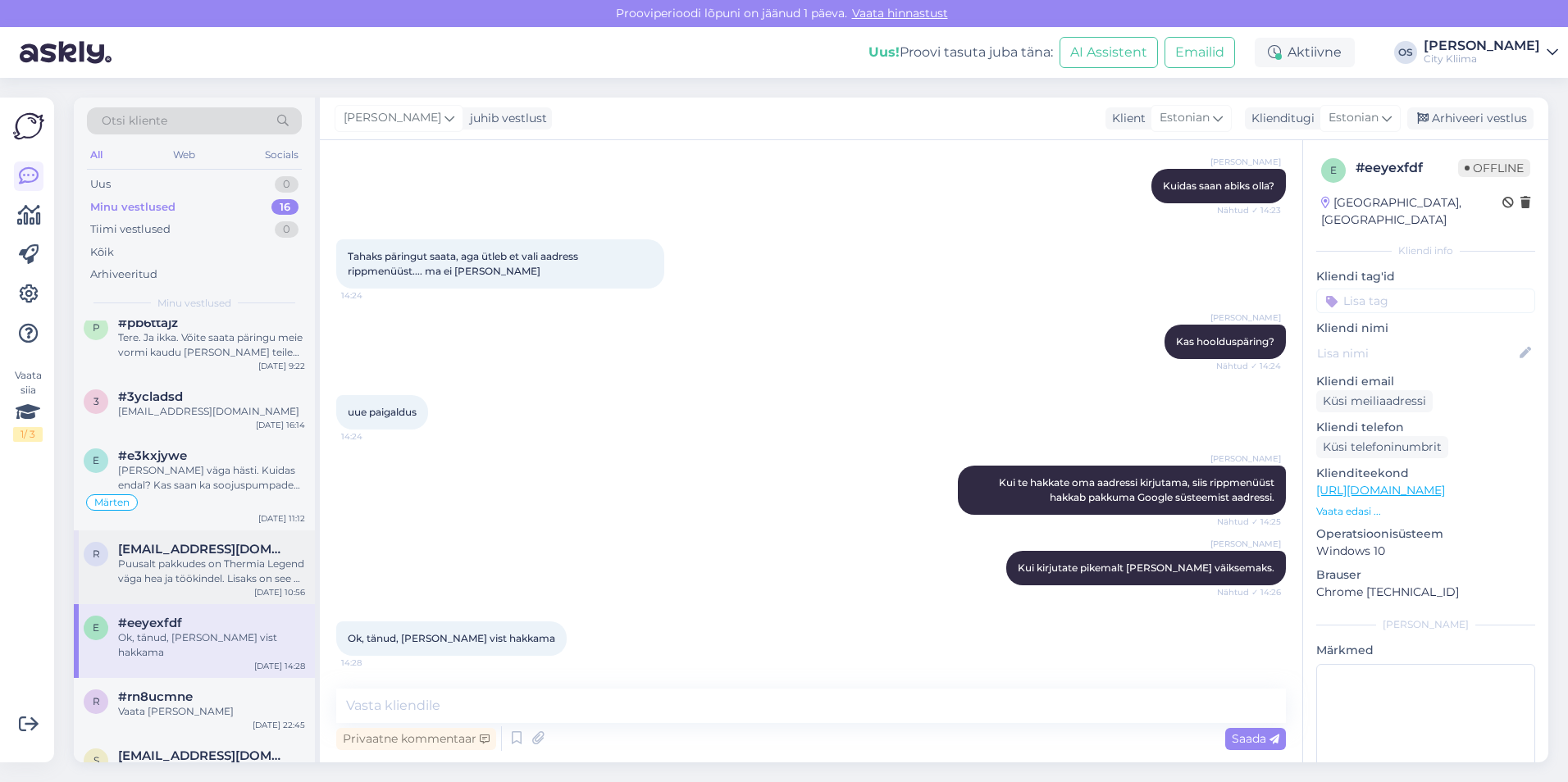
scroll to position [0, 0]
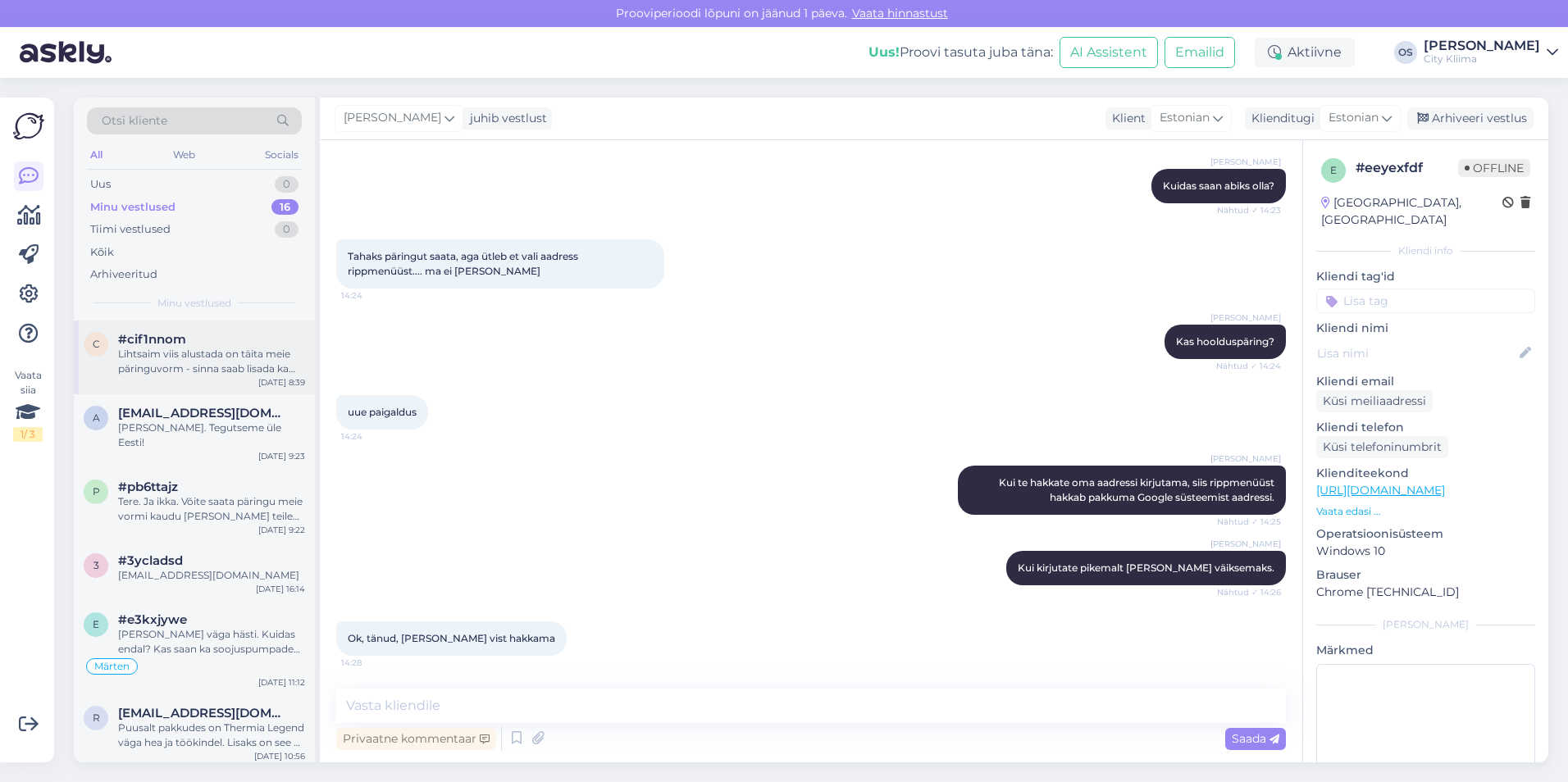
click at [217, 376] on div "c #cif1nnom Lihtsaim viis alustada on täita meie päringuvorm - sinna saab lisad…" at bounding box center [194, 357] width 241 height 74
